Goal: Task Accomplishment & Management: Use online tool/utility

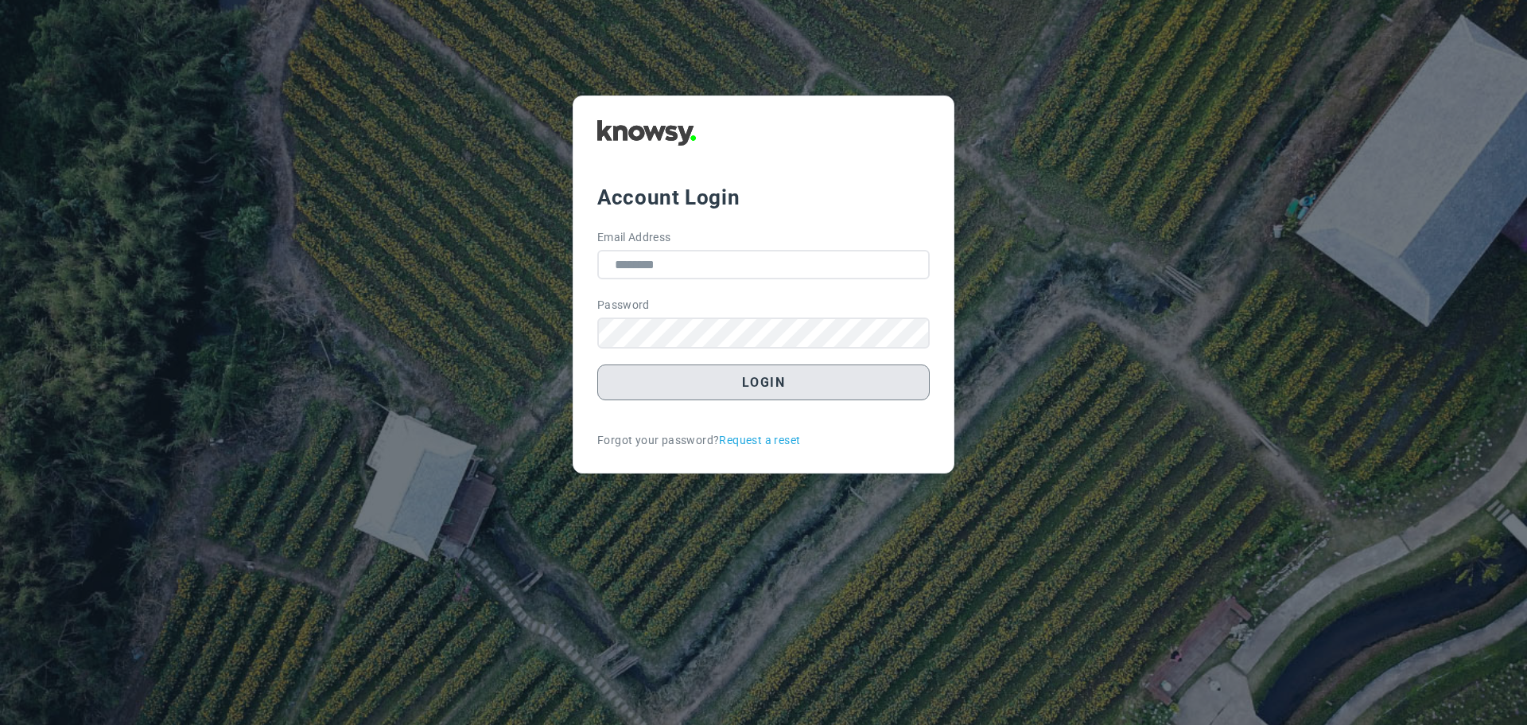
type input "**********"
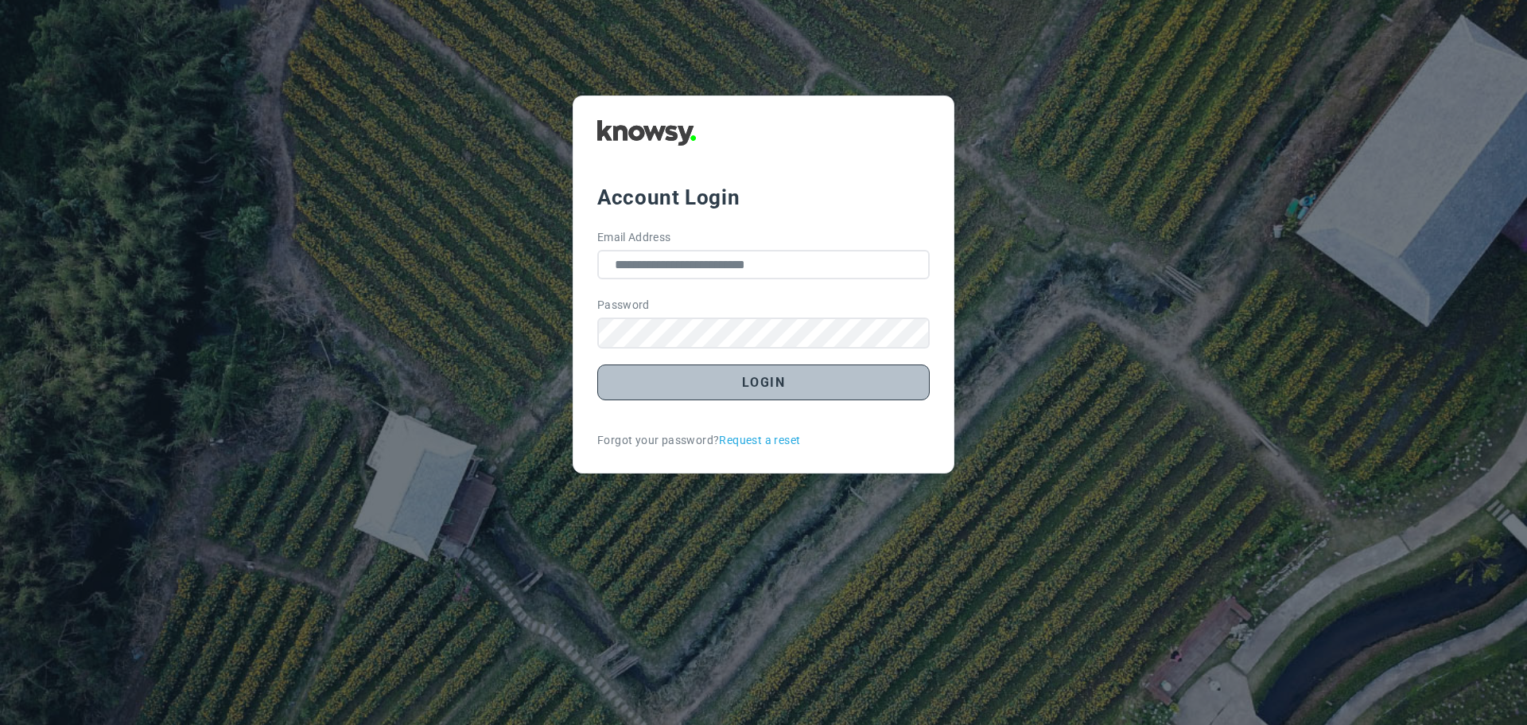
click at [769, 379] on button "Login" at bounding box center [763, 382] width 333 height 36
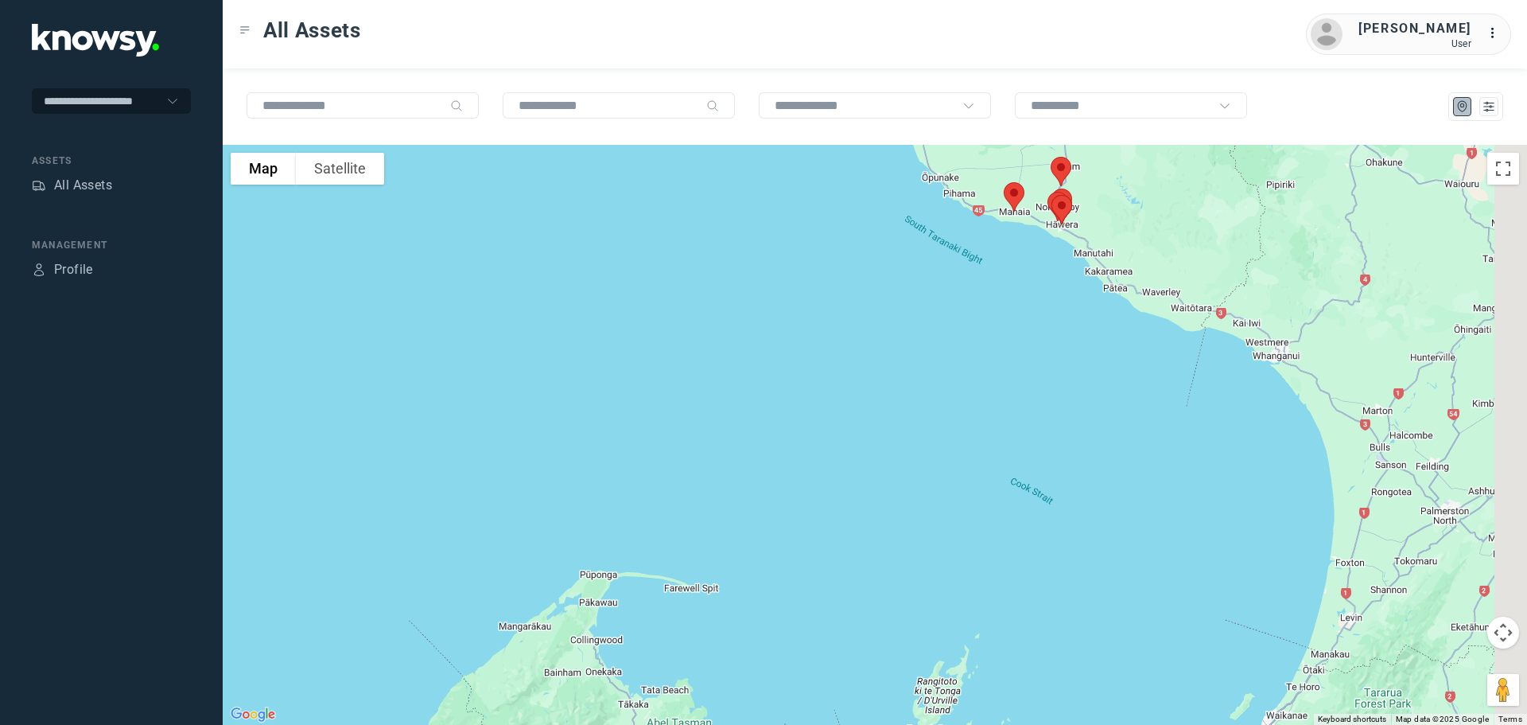
drag, startPoint x: 1042, startPoint y: 268, endPoint x: 858, endPoint y: 536, distance: 325.0
click at [858, 536] on div at bounding box center [875, 435] width 1305 height 580
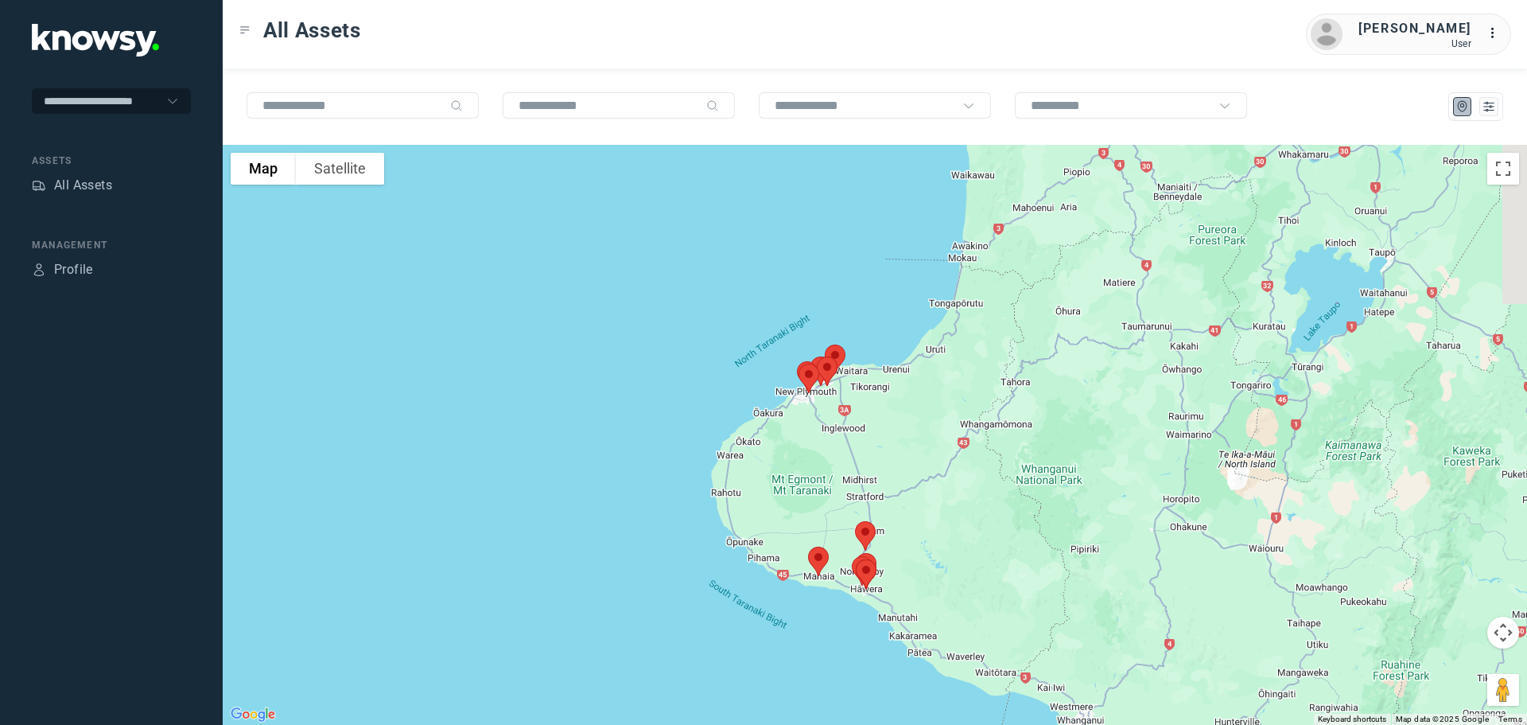
drag, startPoint x: 842, startPoint y: 369, endPoint x: 819, endPoint y: 433, distance: 68.0
click at [819, 433] on div at bounding box center [875, 435] width 1305 height 580
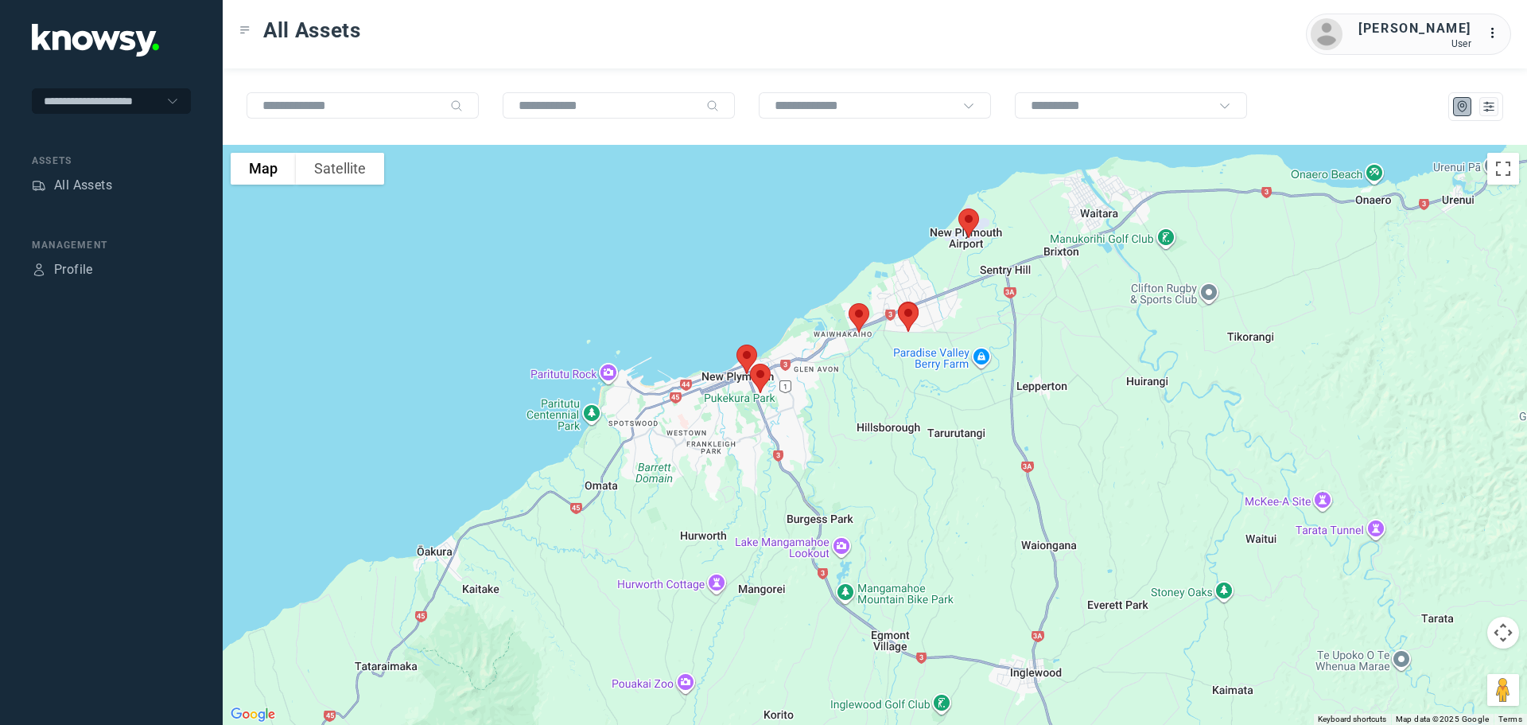
drag, startPoint x: 826, startPoint y: 329, endPoint x: 916, endPoint y: 483, distance: 177.5
click at [916, 483] on div at bounding box center [875, 435] width 1305 height 580
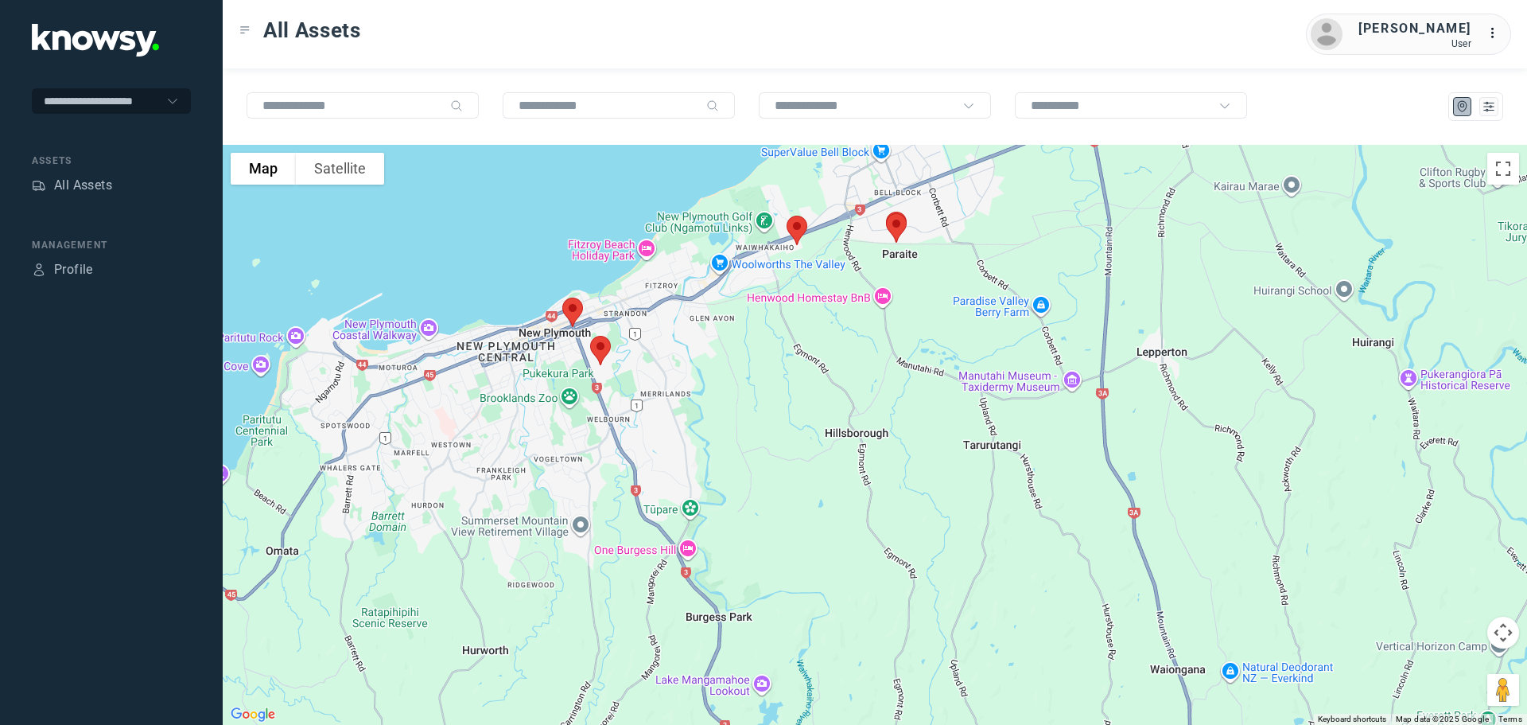
click at [597, 341] on img at bounding box center [600, 350] width 33 height 42
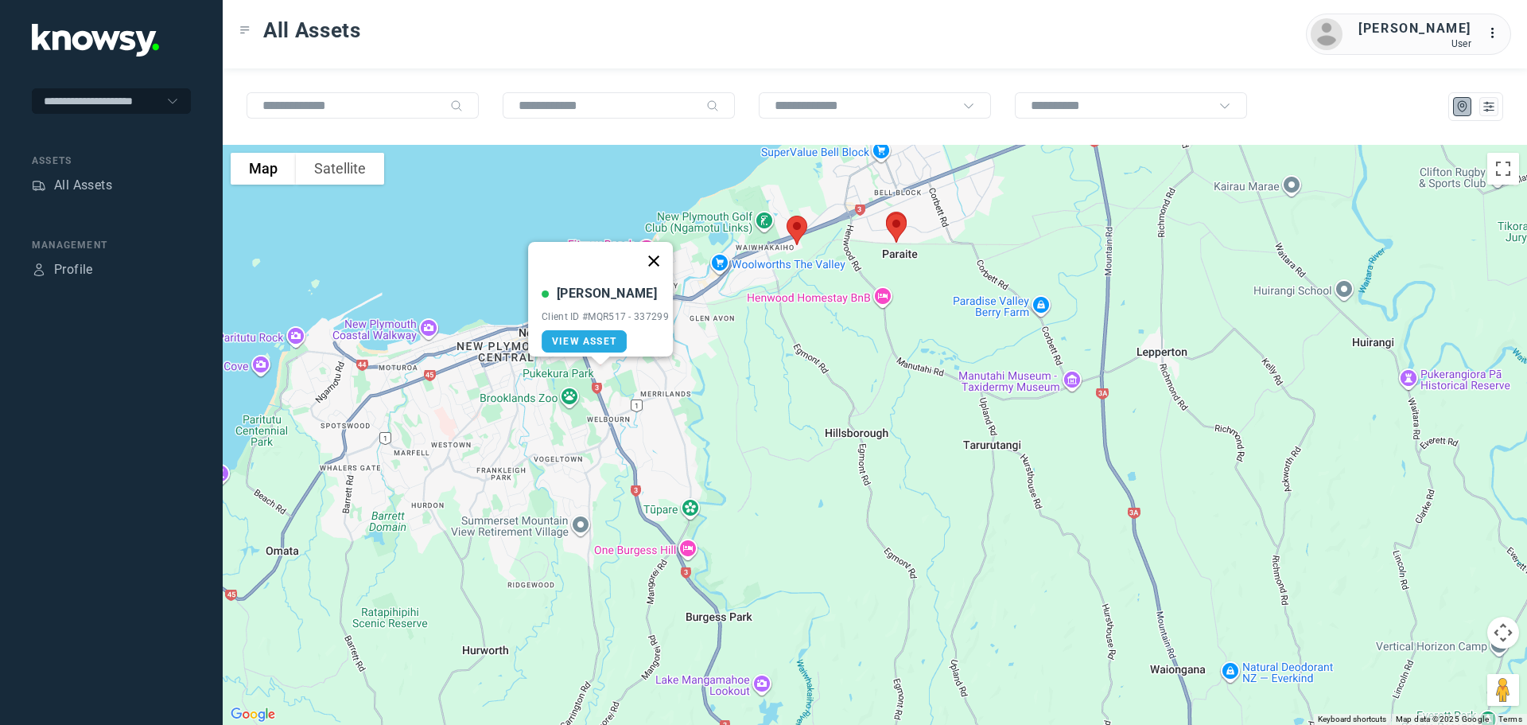
click at [662, 251] on button "Close" at bounding box center [654, 261] width 38 height 38
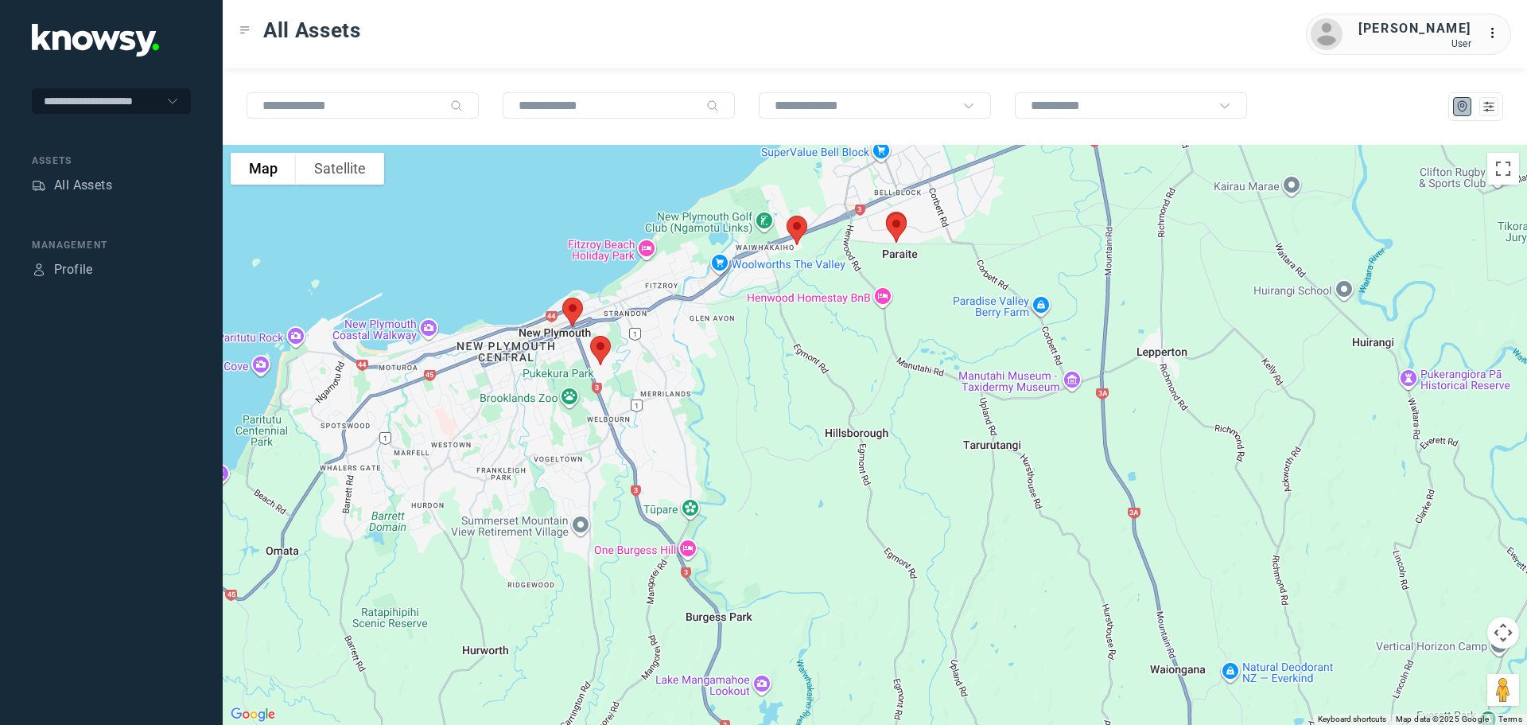
click at [574, 306] on img at bounding box center [572, 312] width 33 height 42
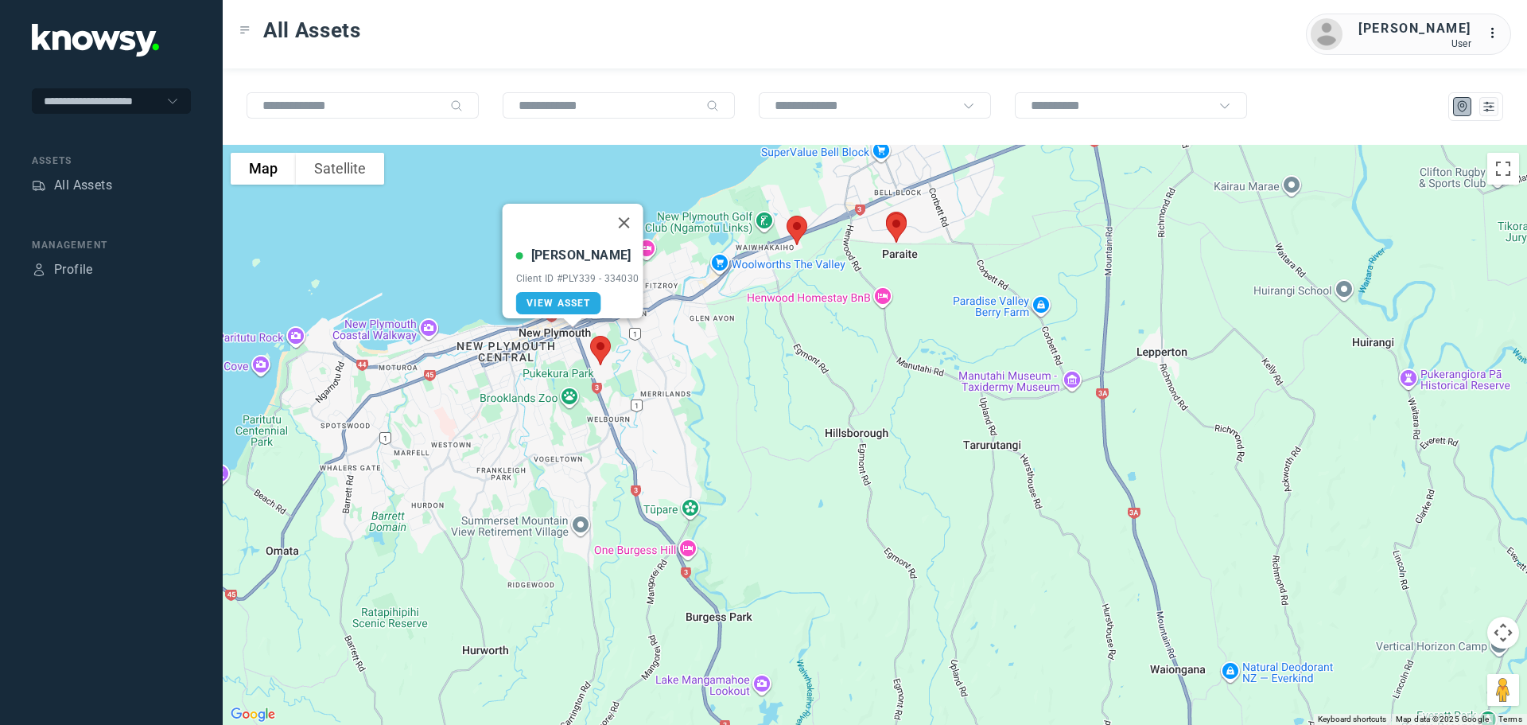
click at [632, 212] on button "Close" at bounding box center [624, 223] width 38 height 38
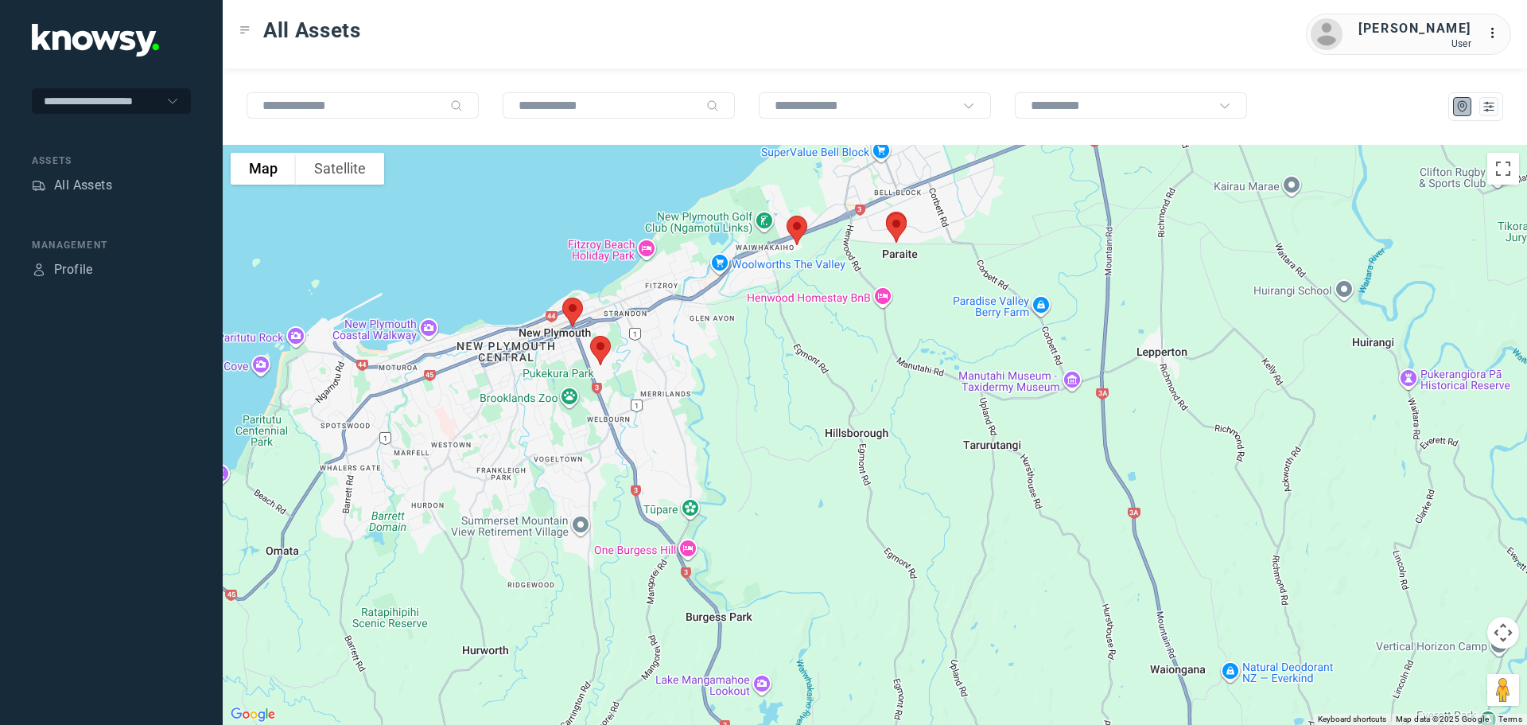
click at [791, 231] on img at bounding box center [796, 230] width 33 height 42
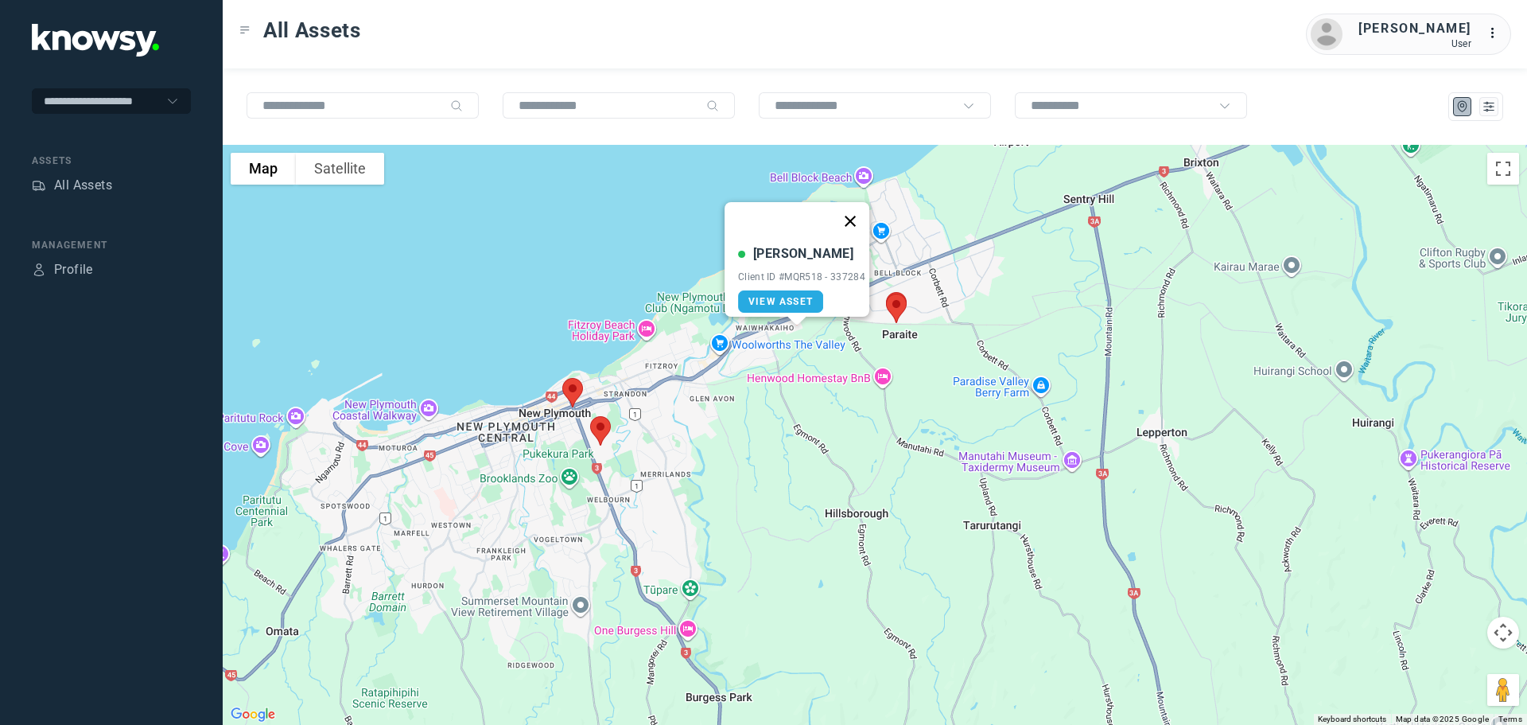
click at [851, 212] on button "Close" at bounding box center [850, 221] width 38 height 38
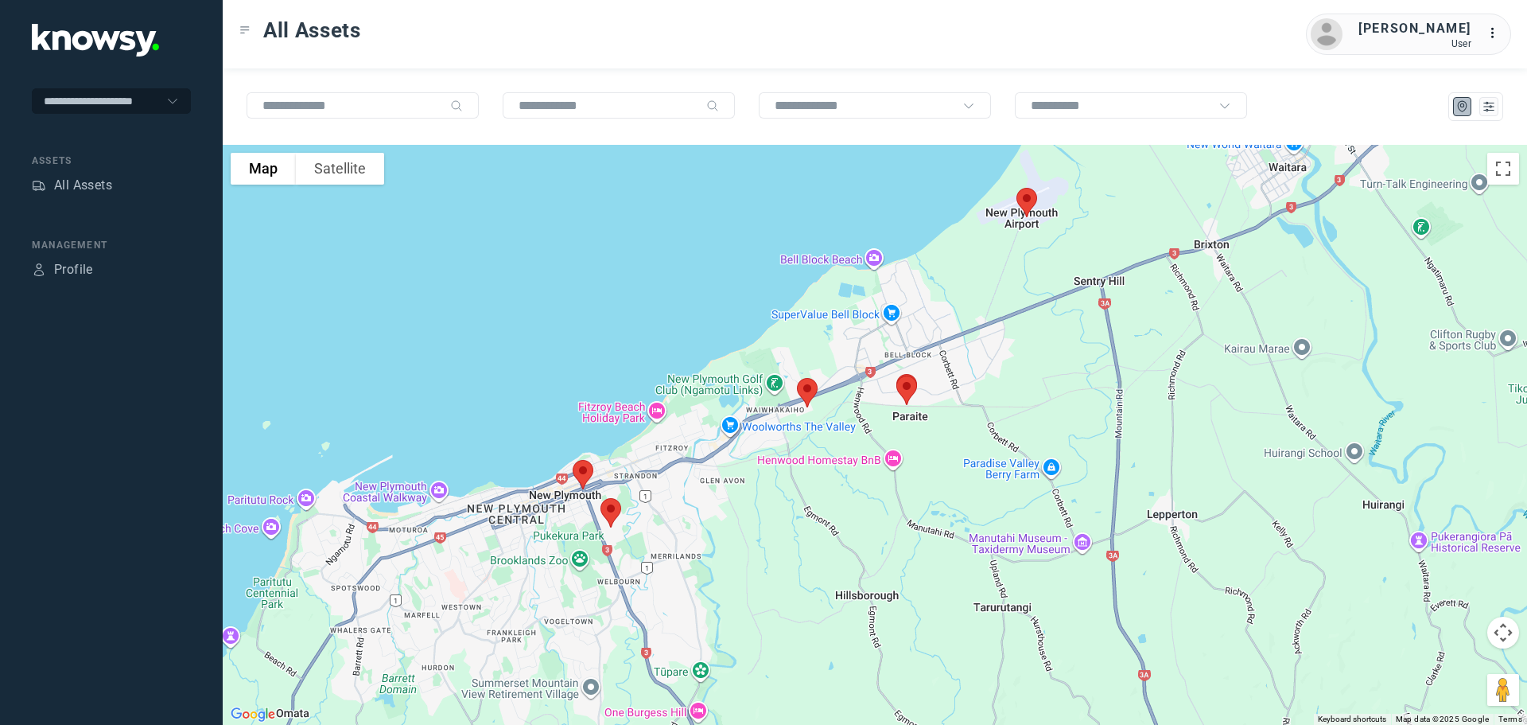
drag, startPoint x: 940, startPoint y: 370, endPoint x: 950, endPoint y: 439, distance: 69.9
click at [950, 439] on div at bounding box center [875, 435] width 1305 height 580
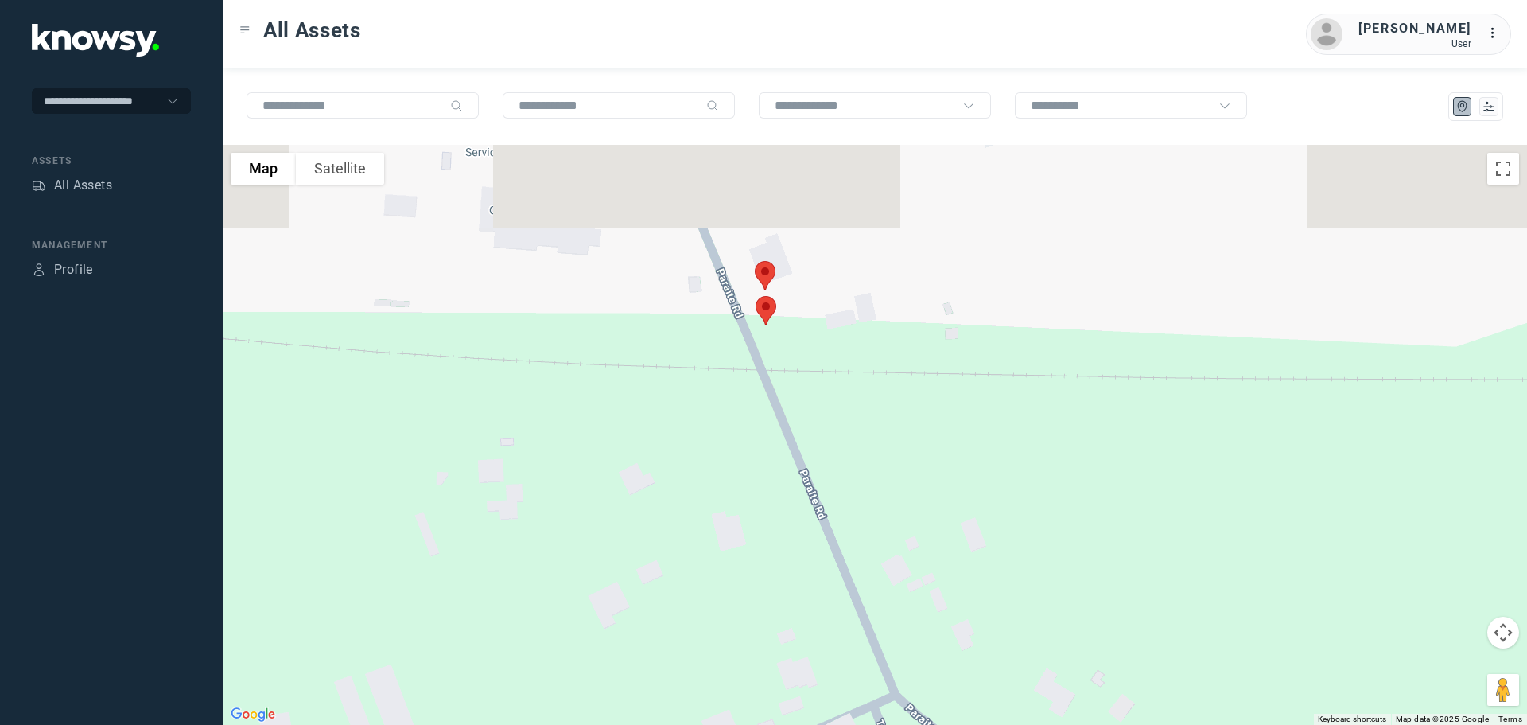
drag, startPoint x: 756, startPoint y: 272, endPoint x: 957, endPoint y: 600, distance: 384.6
click at [957, 600] on div at bounding box center [875, 435] width 1305 height 580
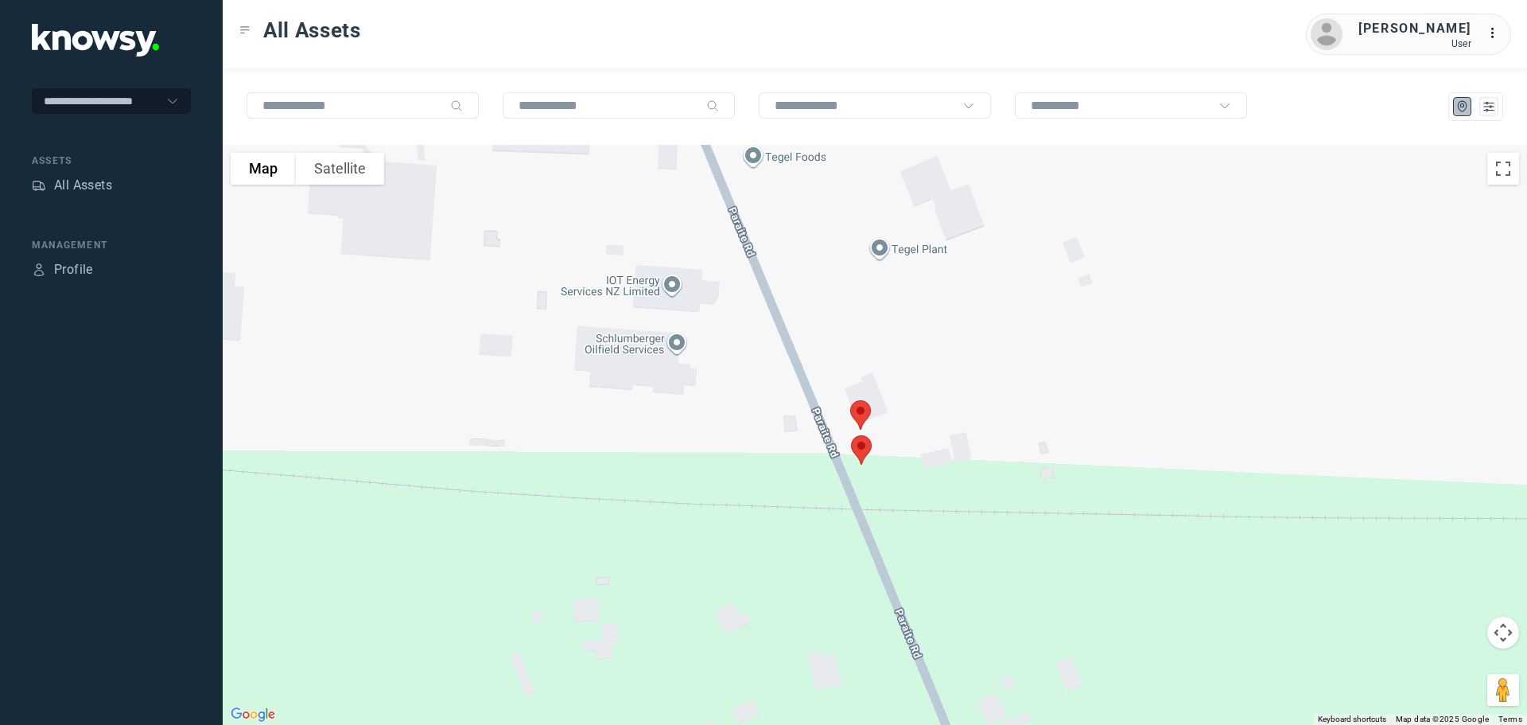
click at [865, 447] on img at bounding box center [861, 450] width 33 height 42
click at [923, 351] on button "Close" at bounding box center [914, 360] width 38 height 38
click at [865, 408] on img at bounding box center [860, 415] width 33 height 42
click at [921, 314] on button "Close" at bounding box center [912, 325] width 38 height 38
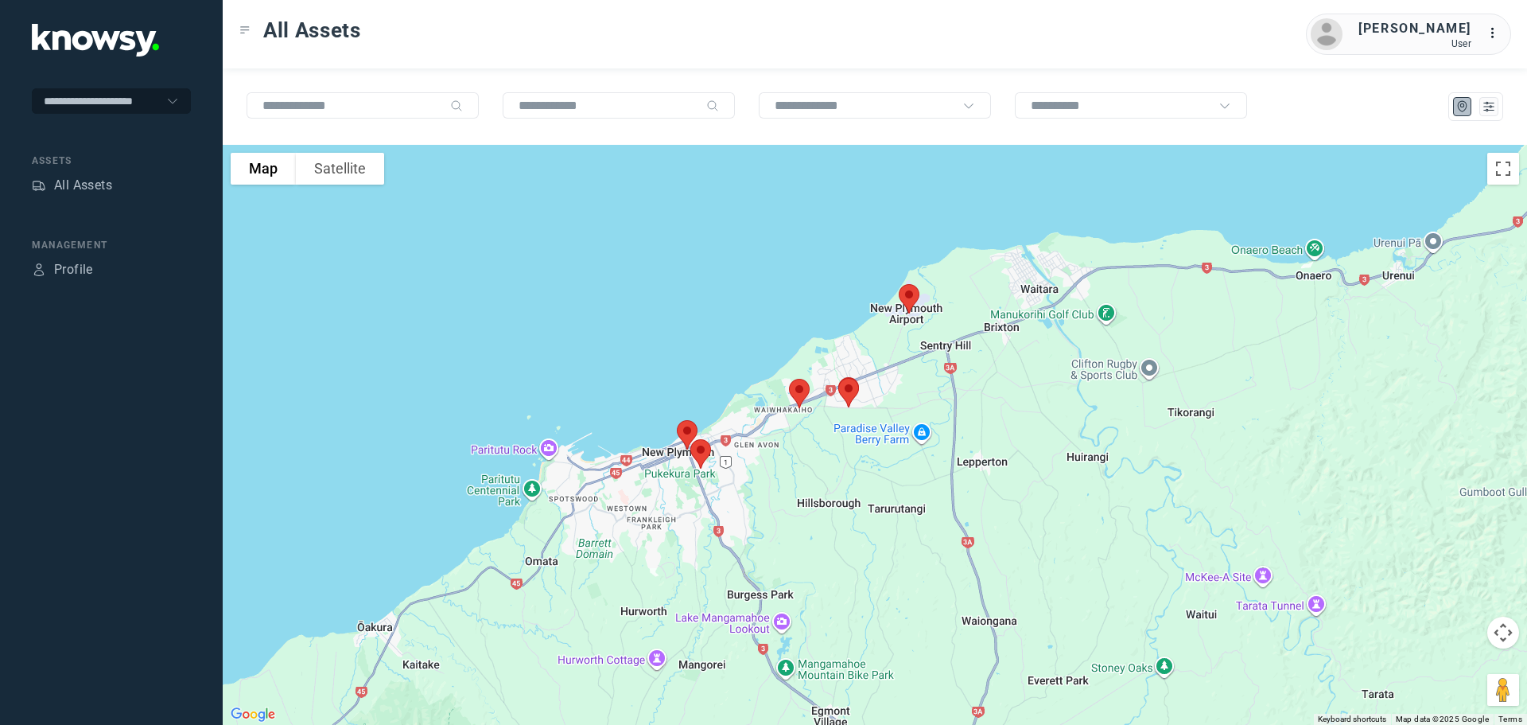
drag, startPoint x: 765, startPoint y: 499, endPoint x: 764, endPoint y: 255, distance: 243.4
click at [764, 255] on div "To navigate, press the arrow keys." at bounding box center [875, 435] width 1305 height 580
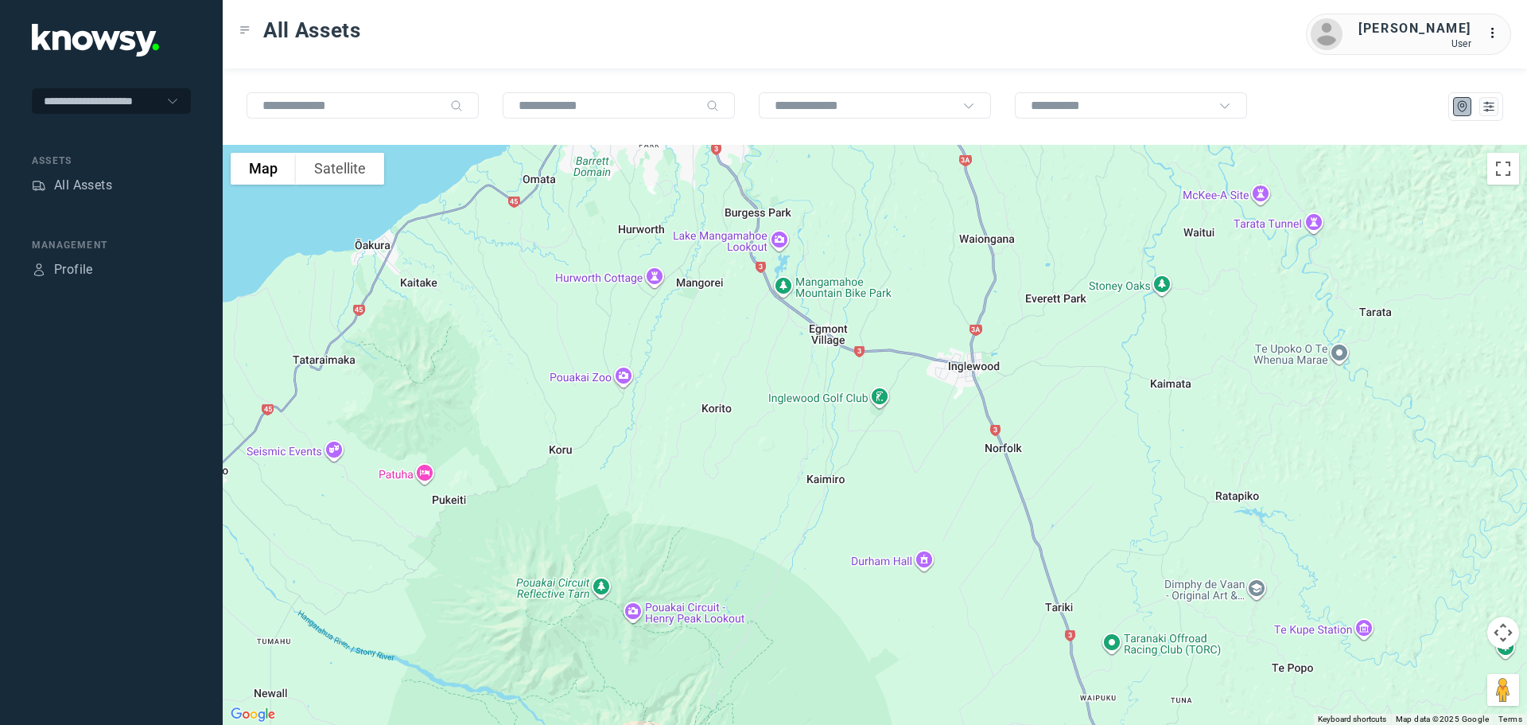
drag, startPoint x: 827, startPoint y: 421, endPoint x: 776, endPoint y: 236, distance: 191.4
click at [781, 246] on div at bounding box center [875, 435] width 1305 height 580
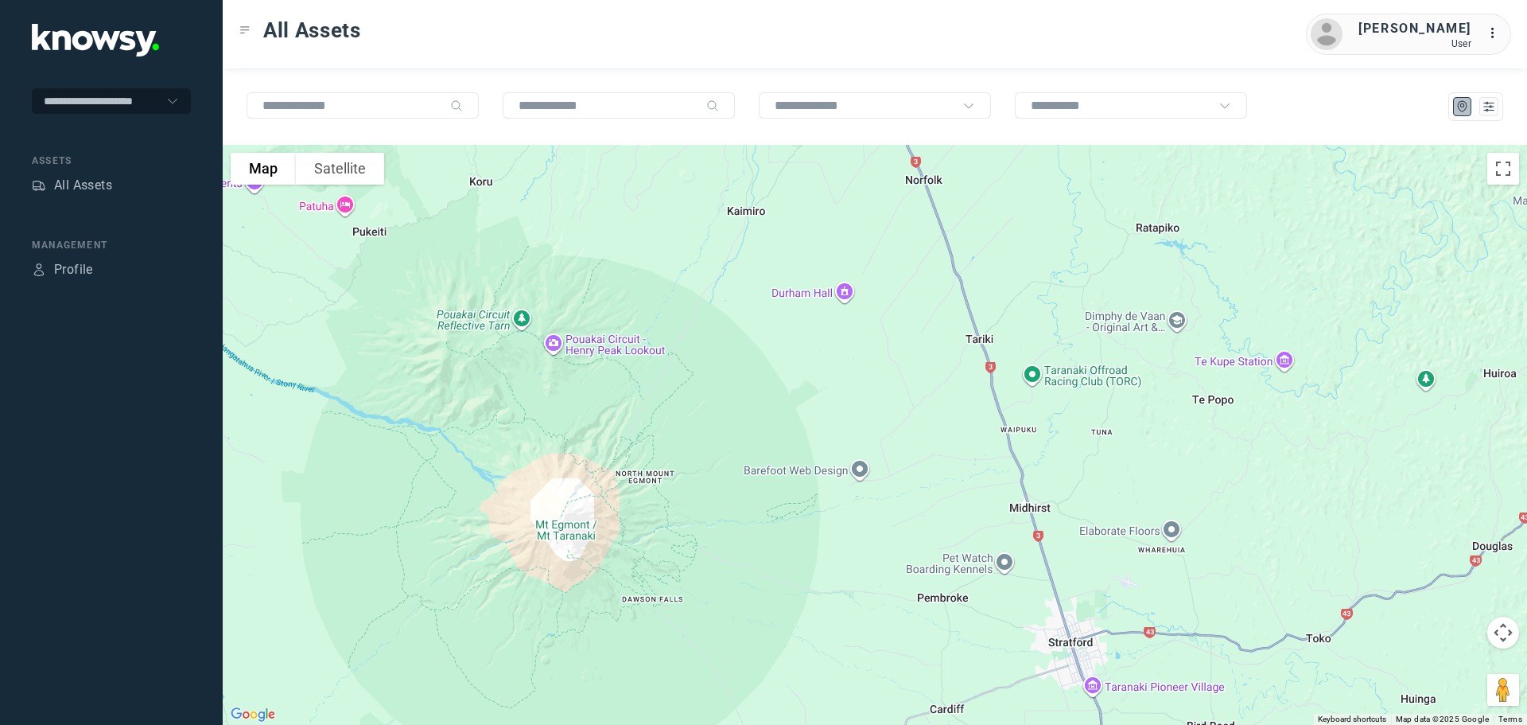
drag, startPoint x: 901, startPoint y: 457, endPoint x: 781, endPoint y: 148, distance: 331.2
click at [781, 148] on div at bounding box center [875, 435] width 1305 height 580
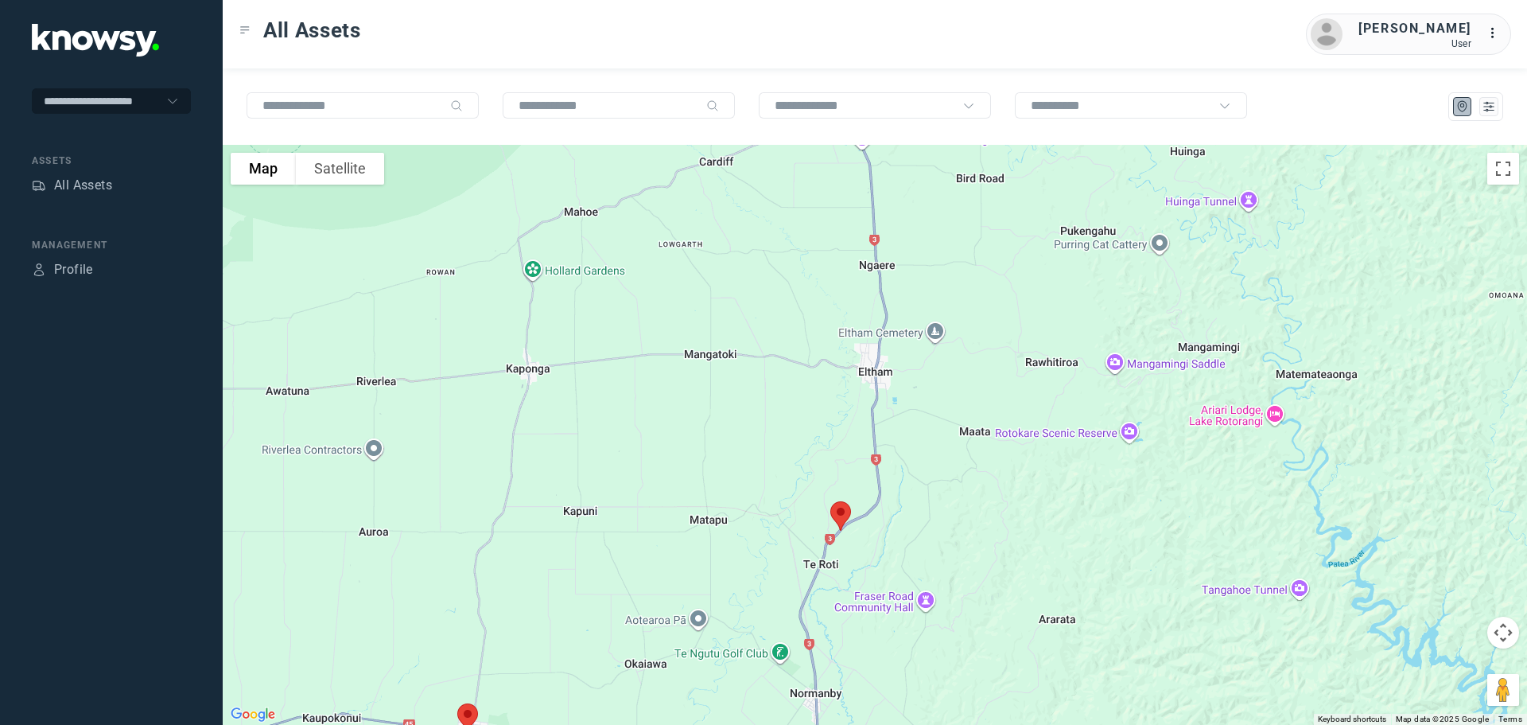
drag, startPoint x: 859, startPoint y: 406, endPoint x: 877, endPoint y: 242, distance: 164.9
click at [877, 242] on div at bounding box center [875, 435] width 1305 height 580
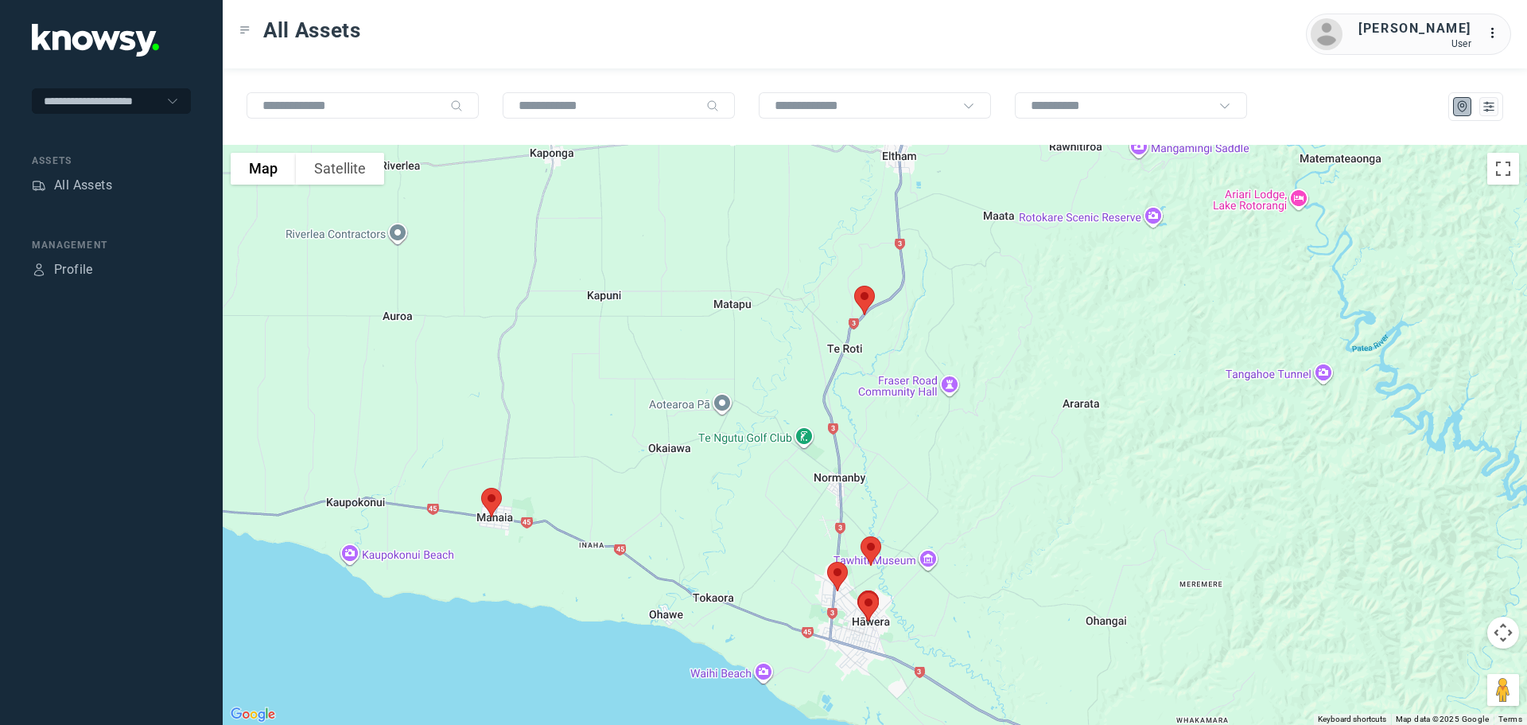
click at [866, 298] on img at bounding box center [864, 300] width 33 height 42
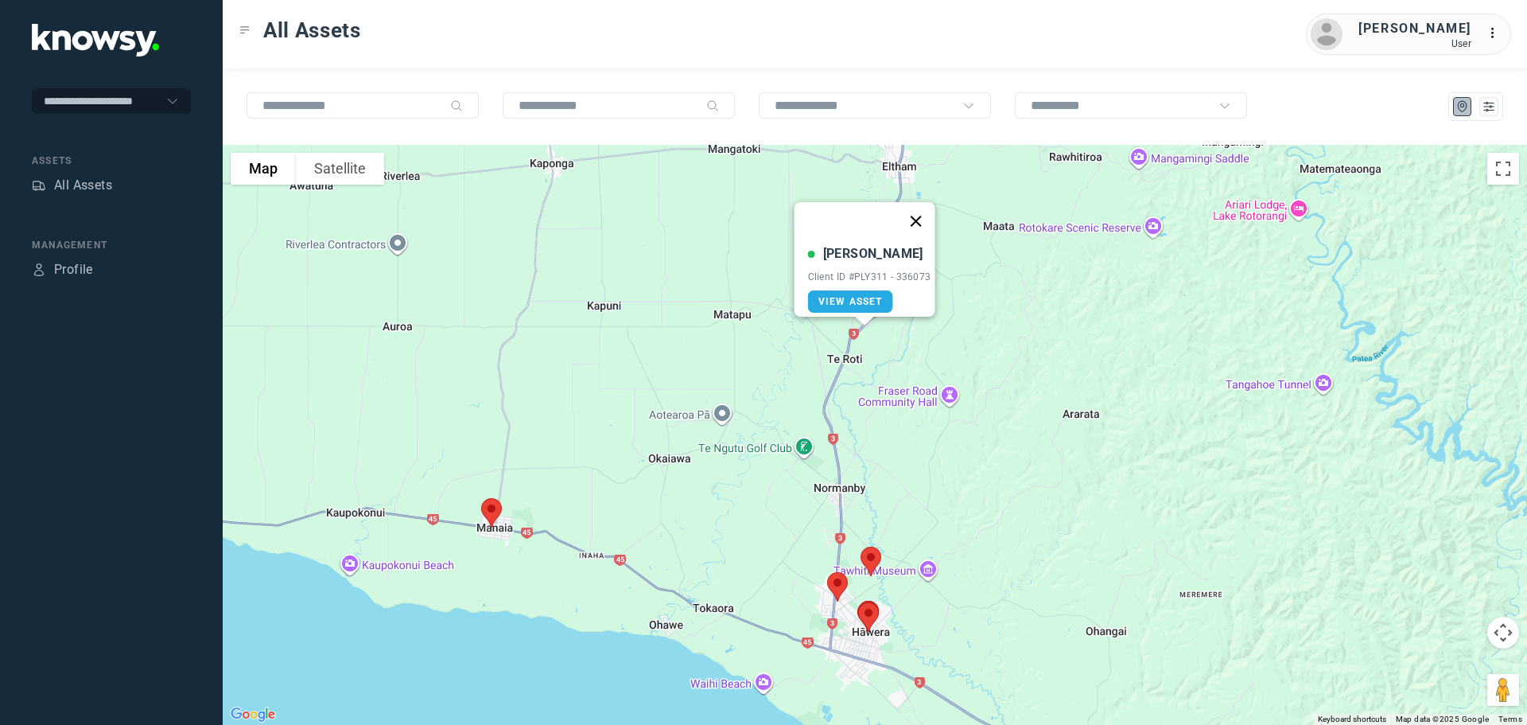
click at [924, 208] on button "Close" at bounding box center [915, 221] width 38 height 38
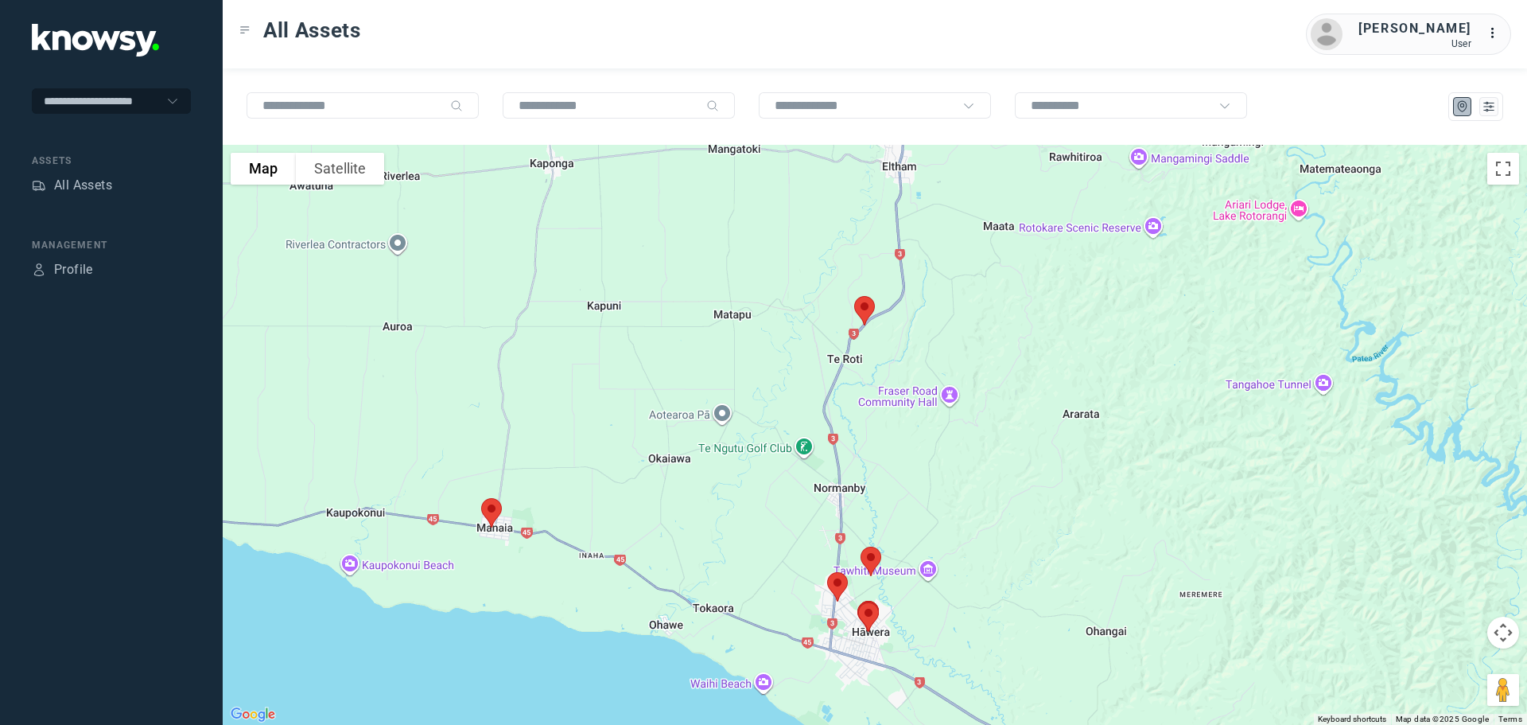
click at [492, 505] on img at bounding box center [491, 513] width 33 height 42
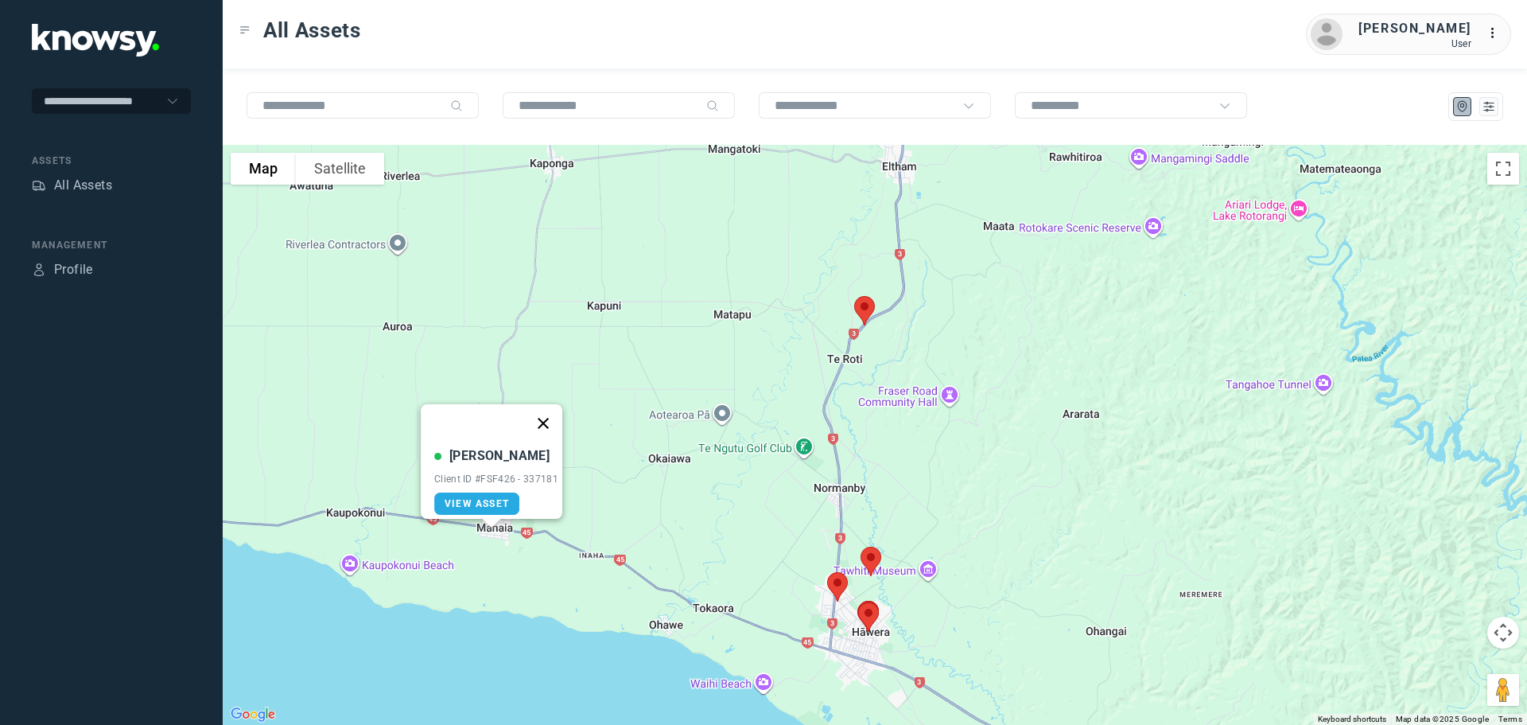
click at [546, 417] on button "Close" at bounding box center [543, 423] width 38 height 38
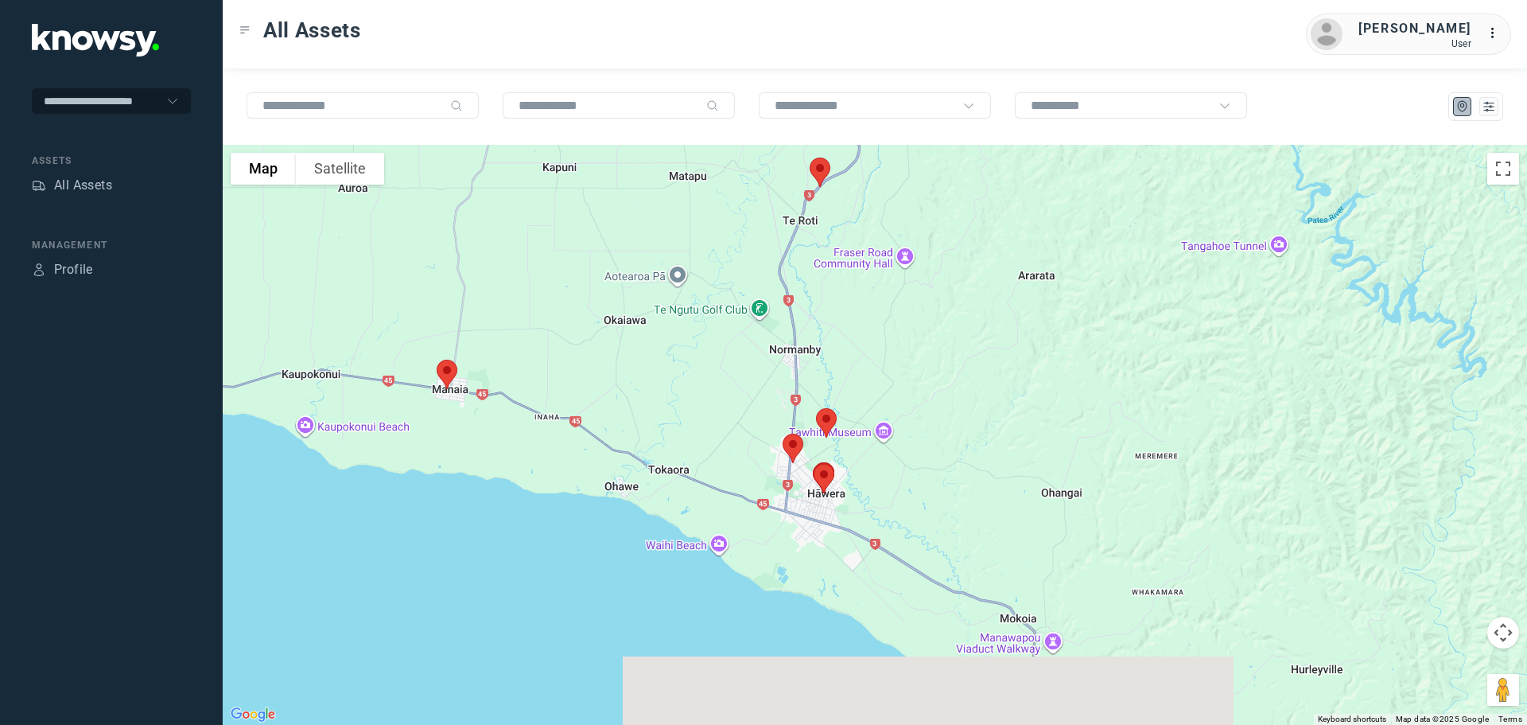
drag, startPoint x: 813, startPoint y: 600, endPoint x: 755, endPoint y: 384, distance: 223.3
click at [755, 385] on div at bounding box center [875, 435] width 1305 height 580
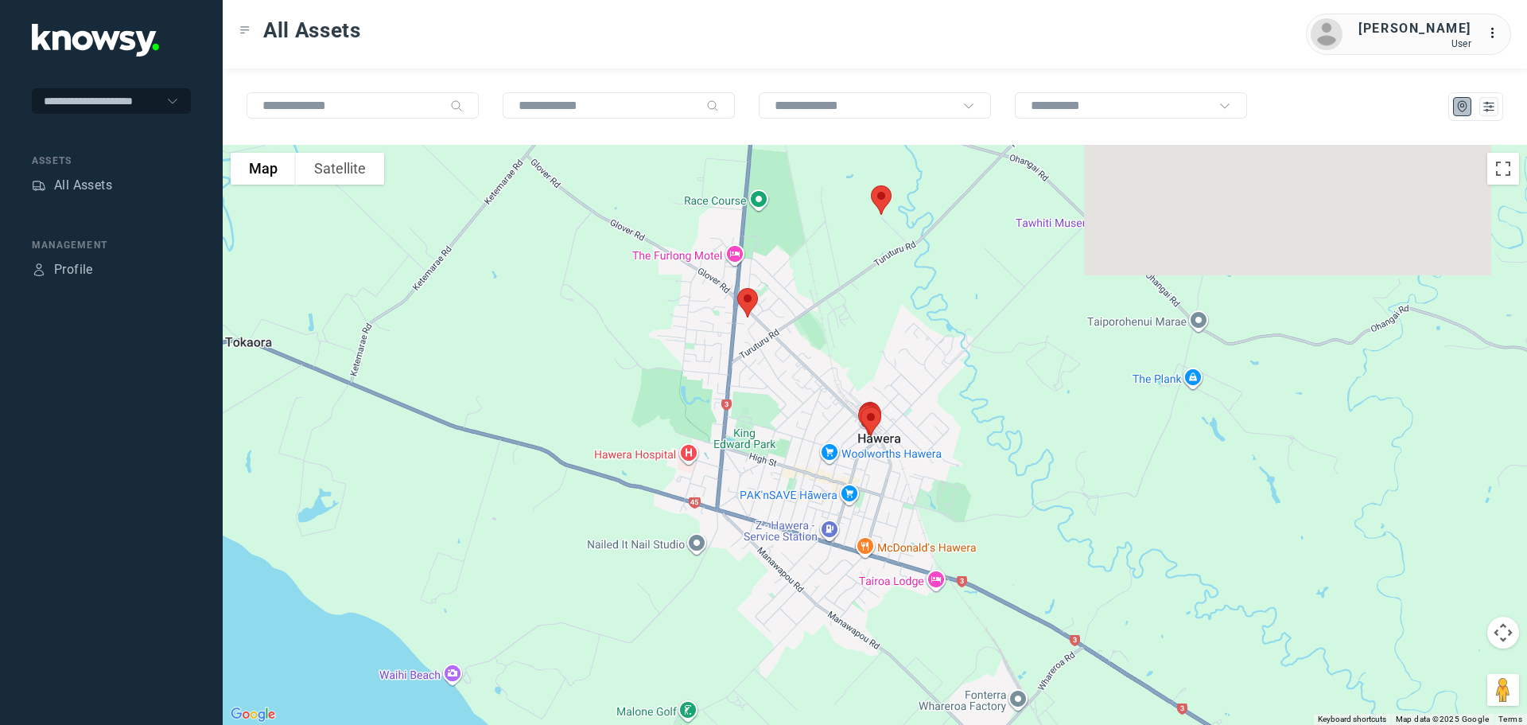
drag, startPoint x: 741, startPoint y: 316, endPoint x: 731, endPoint y: 491, distance: 175.3
click at [731, 490] on div at bounding box center [875, 435] width 1305 height 580
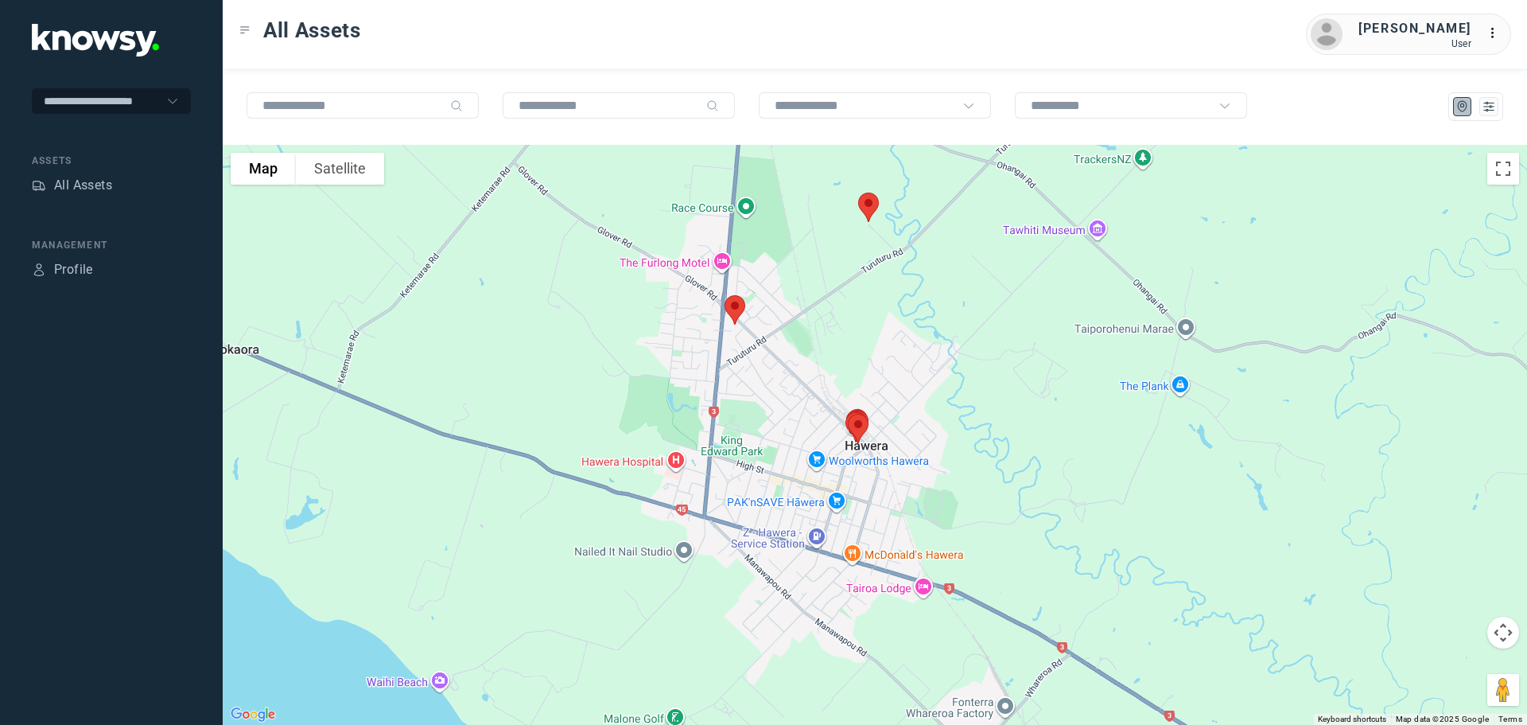
drag, startPoint x: 959, startPoint y: 522, endPoint x: 944, endPoint y: 452, distance: 71.4
click at [944, 452] on div at bounding box center [875, 435] width 1305 height 580
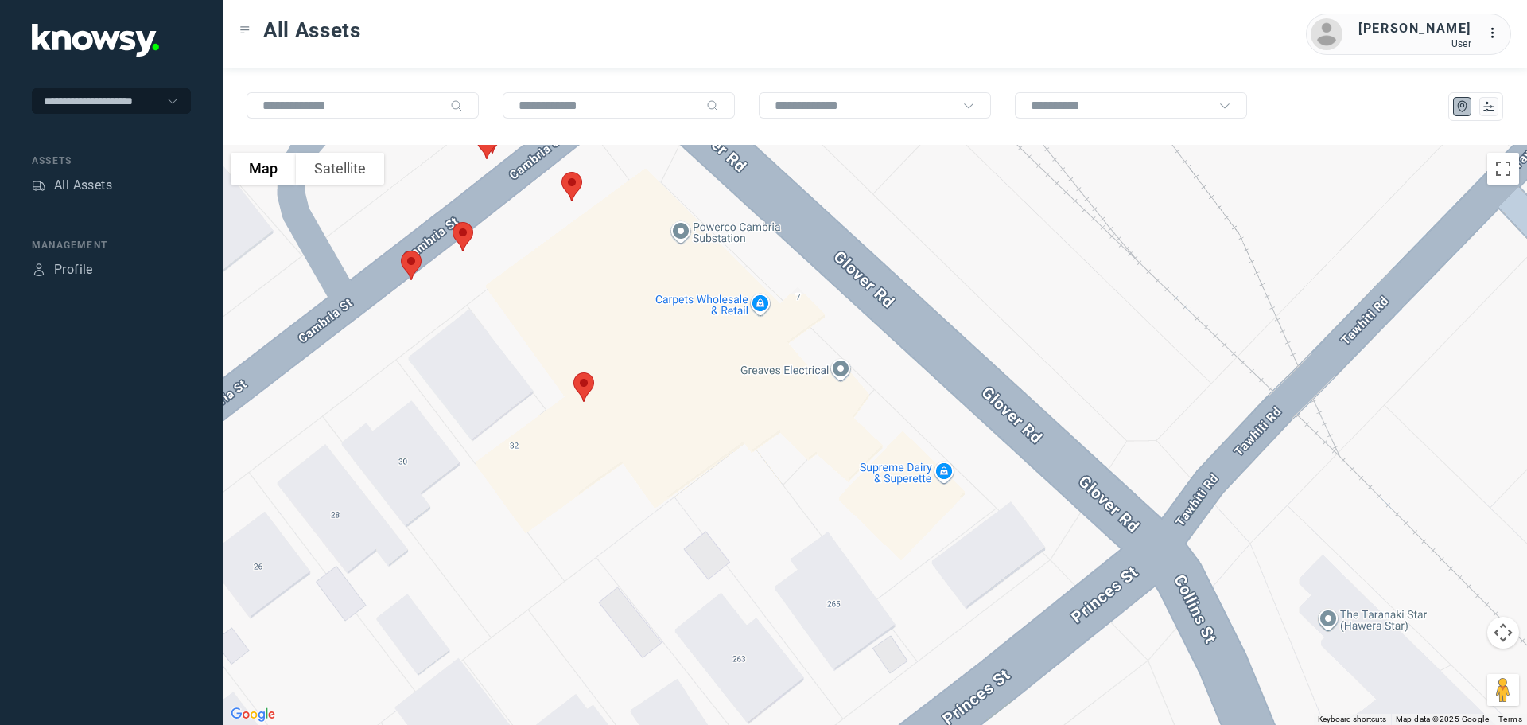
click at [582, 385] on img at bounding box center [583, 387] width 33 height 42
click at [566, 182] on img at bounding box center [571, 186] width 33 height 42
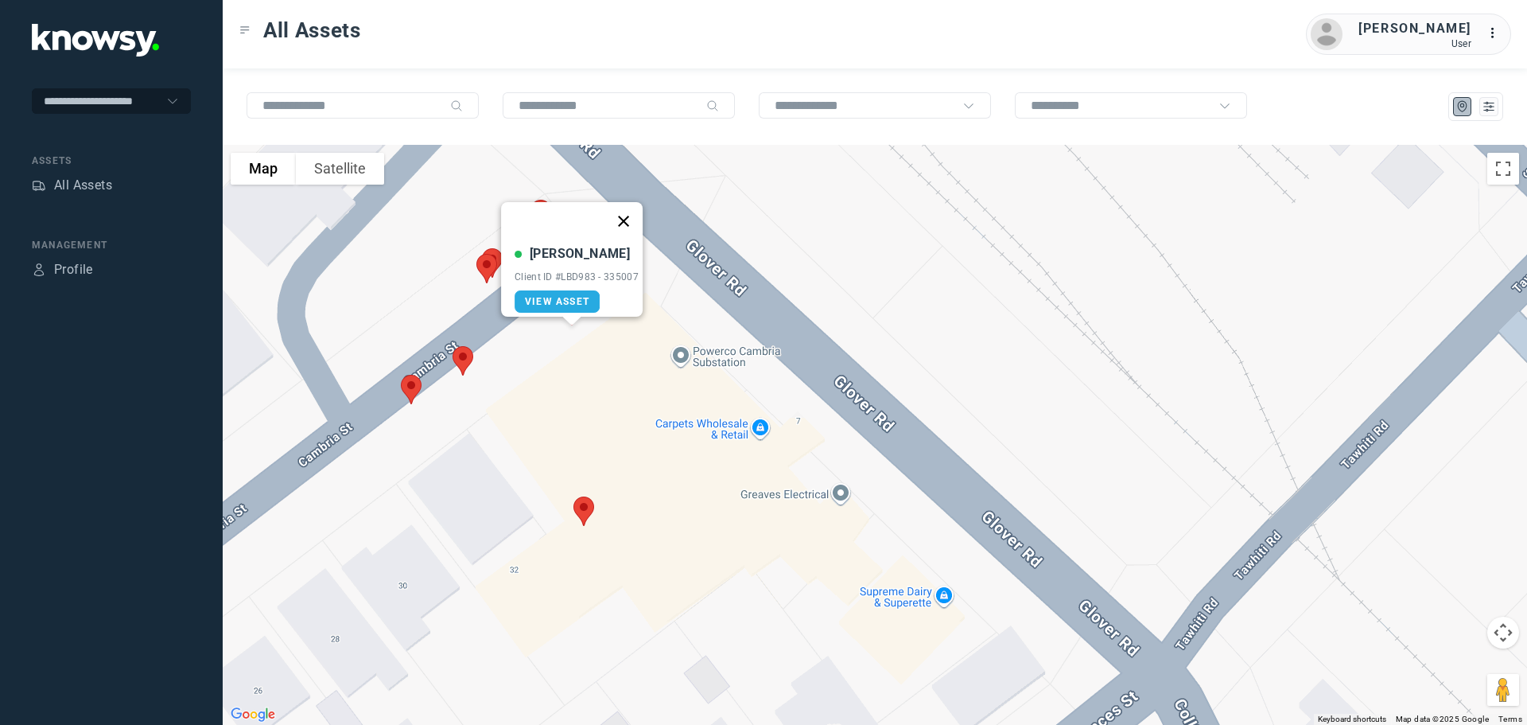
click at [629, 212] on button "Close" at bounding box center [624, 221] width 38 height 38
click at [464, 356] on img at bounding box center [462, 361] width 33 height 42
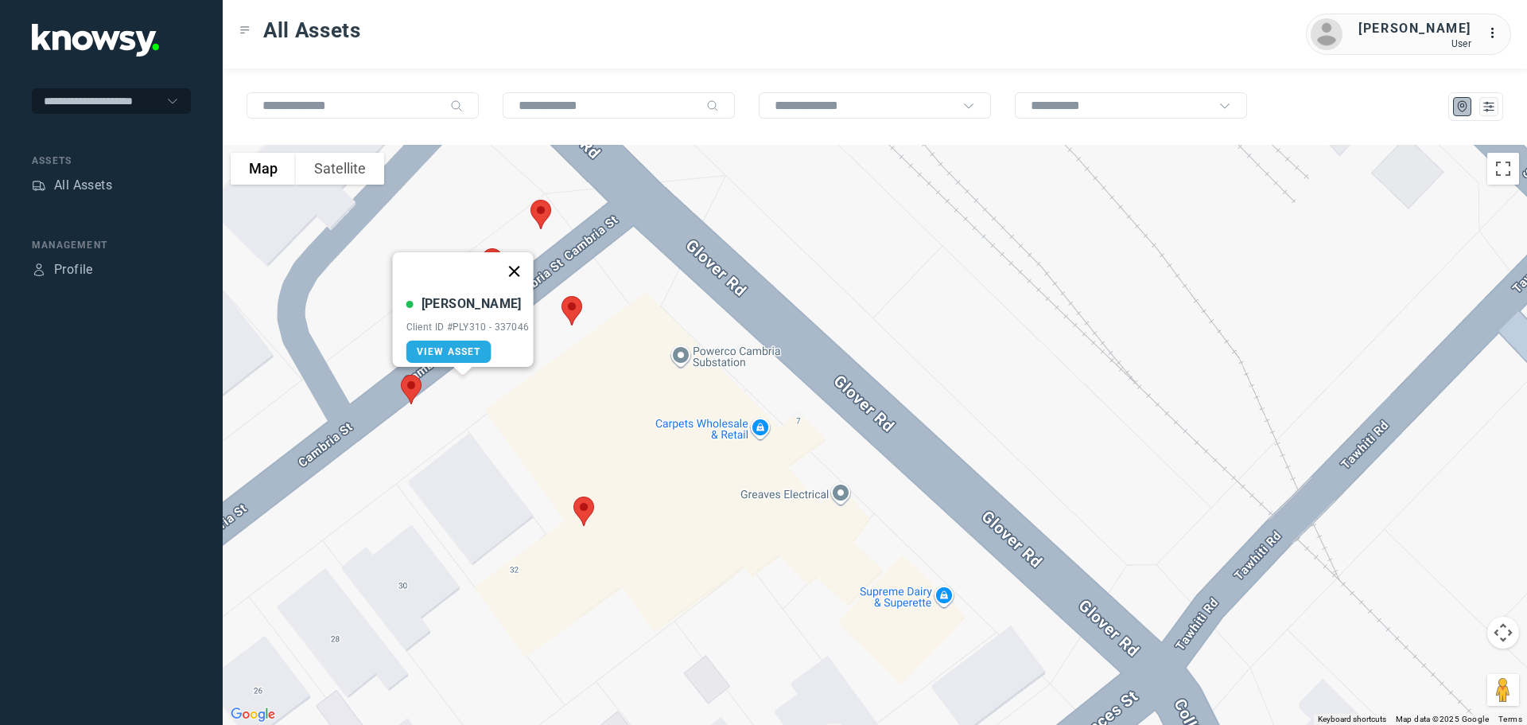
click at [519, 256] on button "Close" at bounding box center [514, 271] width 38 height 38
click at [408, 390] on img at bounding box center [411, 389] width 33 height 42
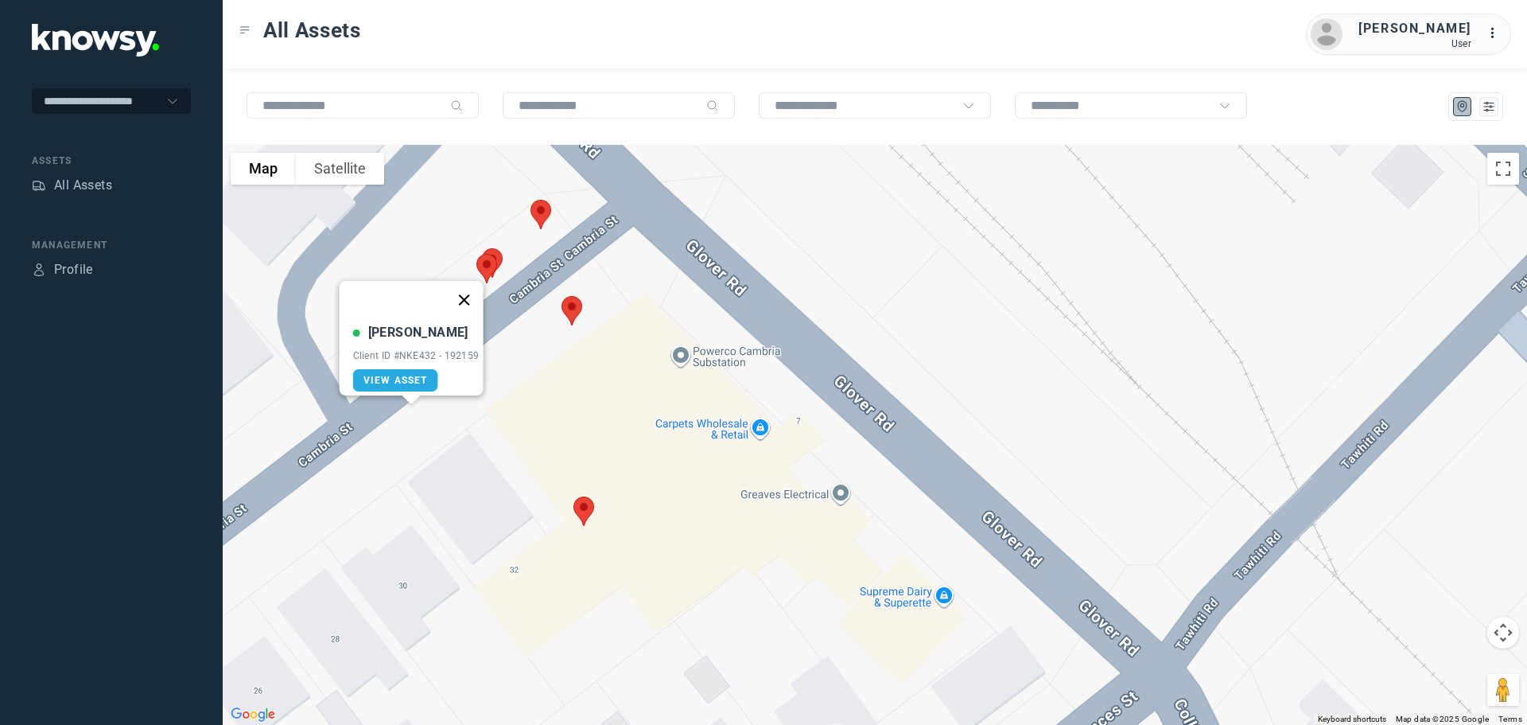
click at [475, 292] on button "Close" at bounding box center [464, 300] width 38 height 38
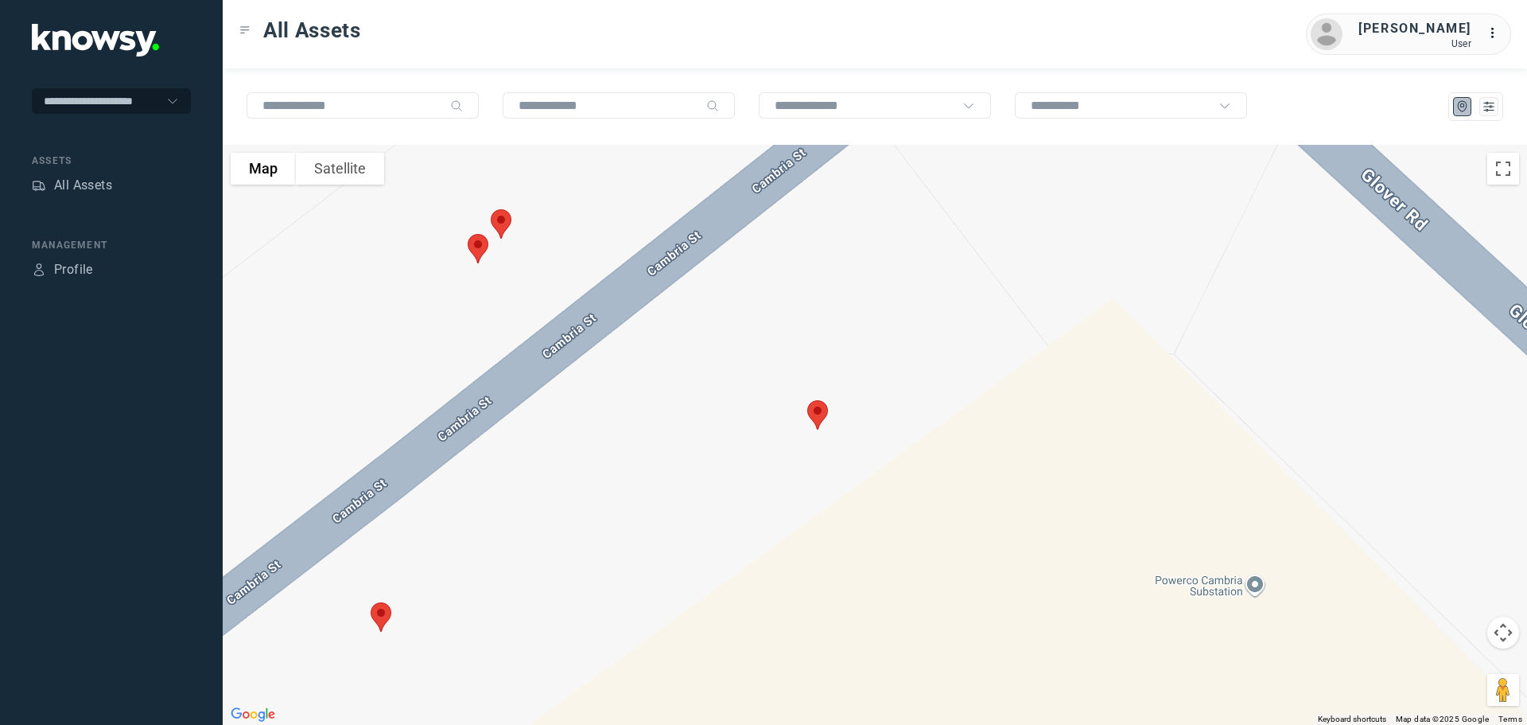
click at [482, 243] on img at bounding box center [477, 249] width 33 height 42
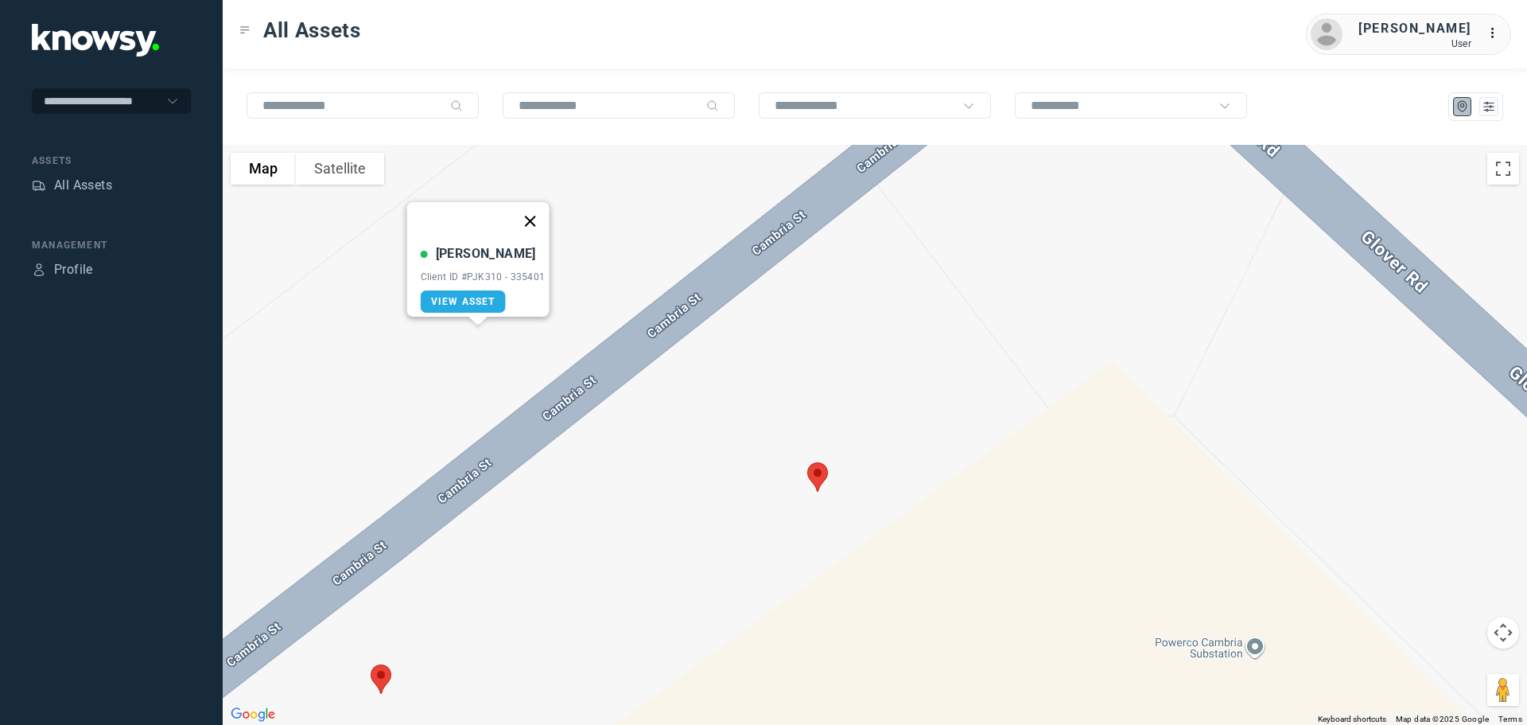
click at [538, 212] on button "Close" at bounding box center [530, 221] width 38 height 38
click at [505, 279] on img at bounding box center [500, 286] width 33 height 42
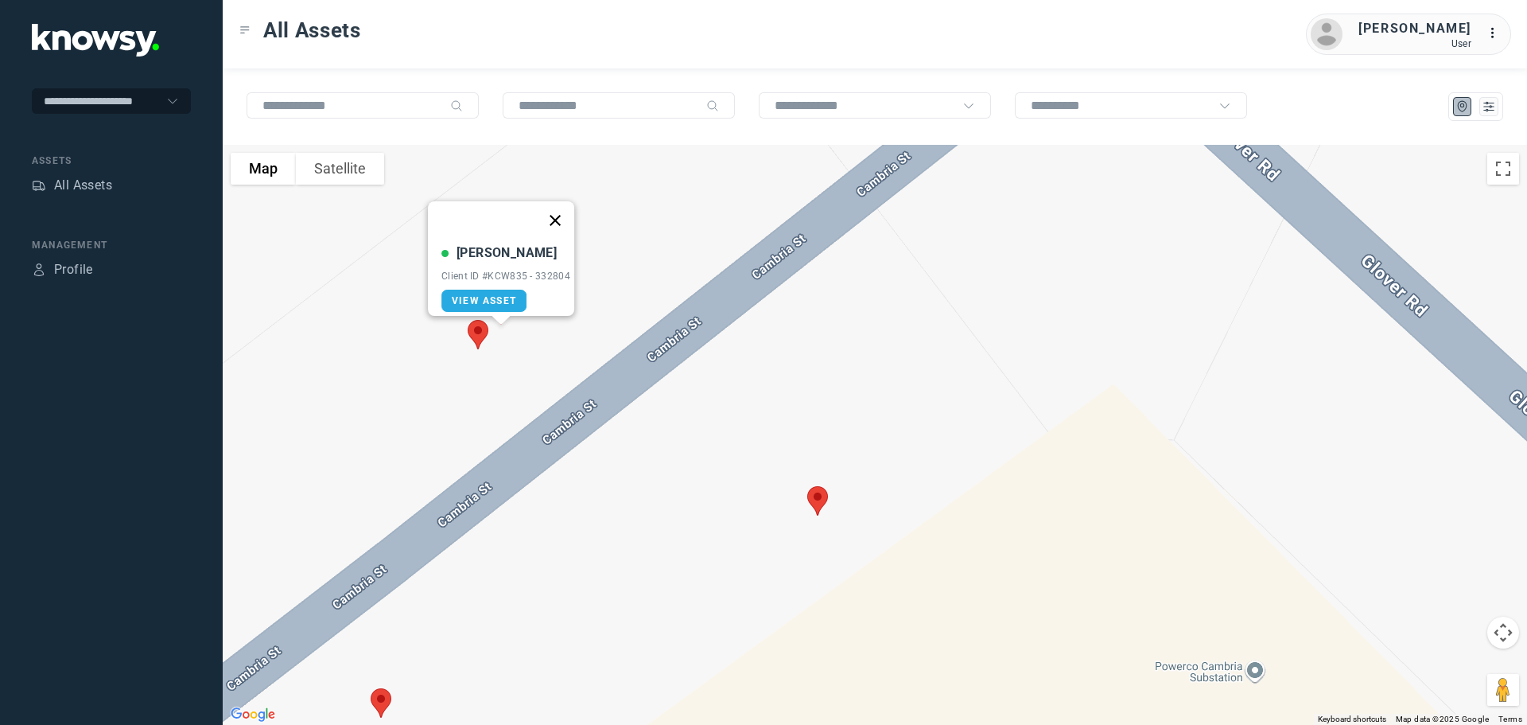
click at [560, 212] on button "Close" at bounding box center [555, 220] width 38 height 38
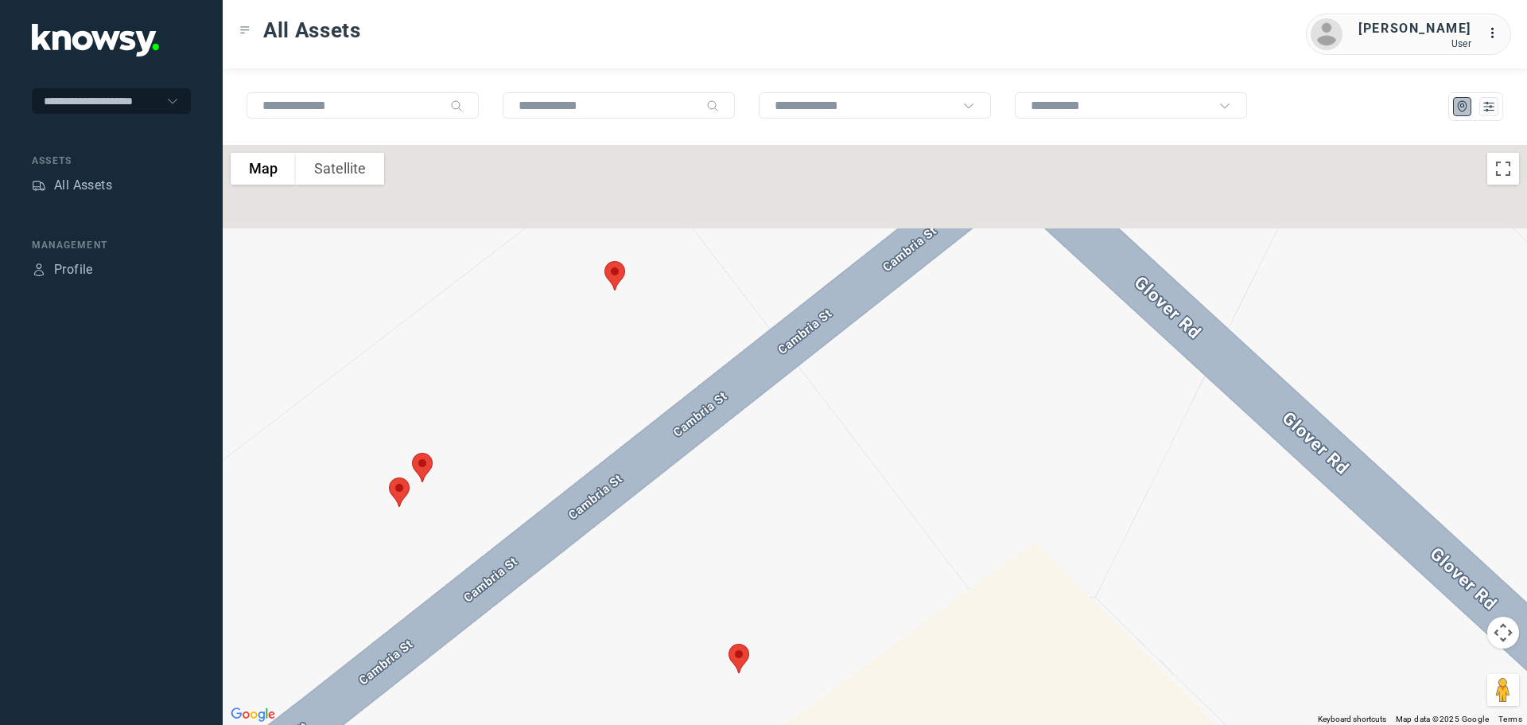
drag, startPoint x: 874, startPoint y: 374, endPoint x: 786, endPoint y: 565, distance: 210.3
click at [786, 565] on div at bounding box center [875, 435] width 1305 height 580
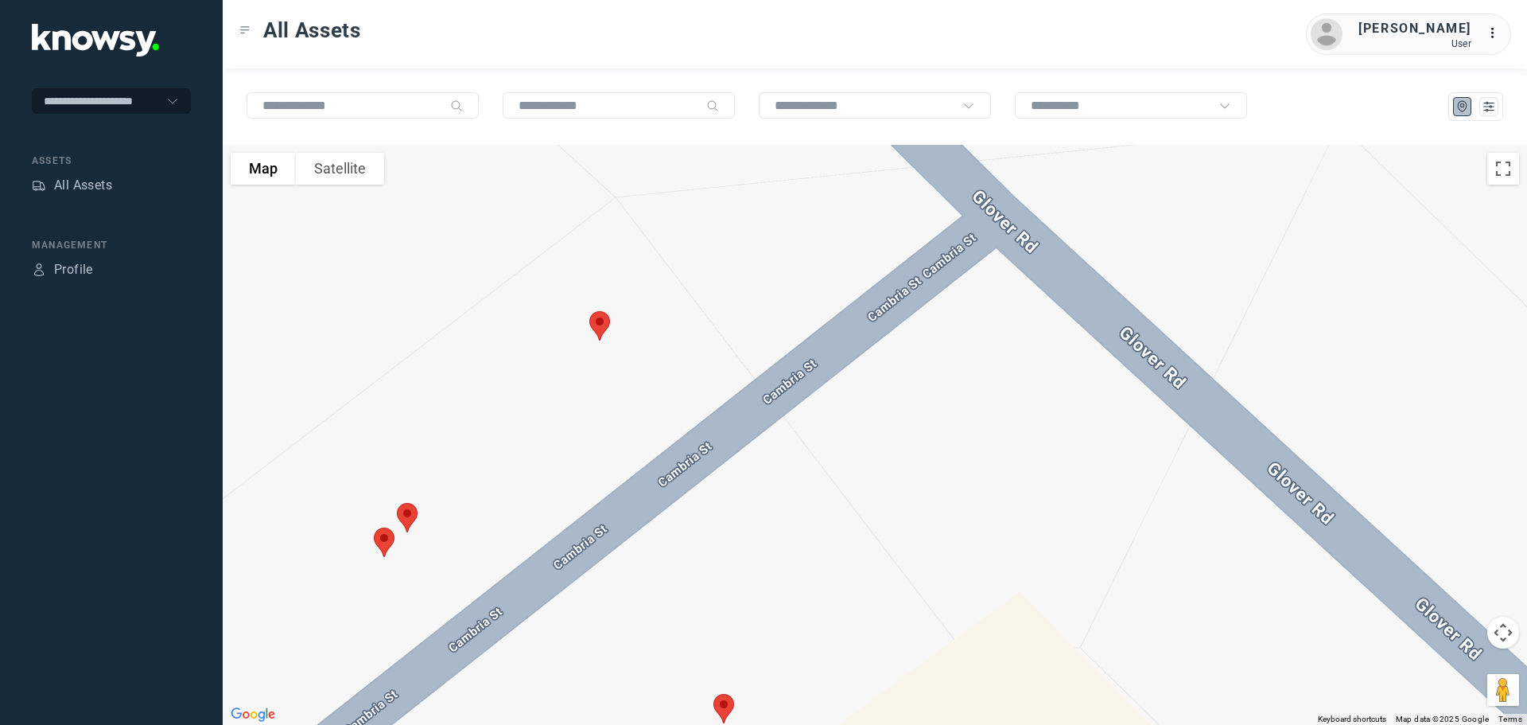
click at [609, 326] on img at bounding box center [599, 326] width 33 height 42
click at [656, 222] on button "Close" at bounding box center [651, 236] width 38 height 38
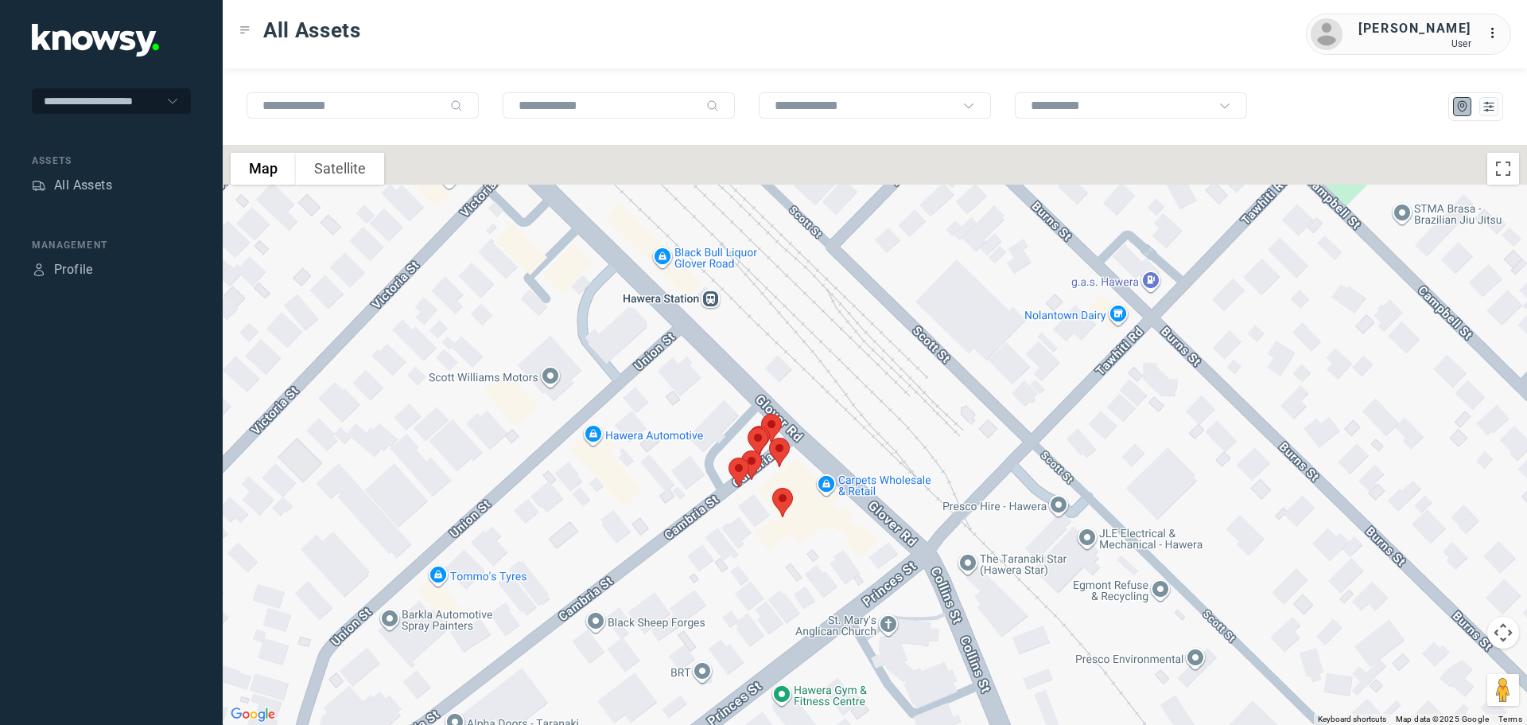
drag, startPoint x: 531, startPoint y: 162, endPoint x: 602, endPoint y: 380, distance: 229.4
click at [608, 383] on div at bounding box center [875, 435] width 1305 height 580
